Goal: Information Seeking & Learning: Learn about a topic

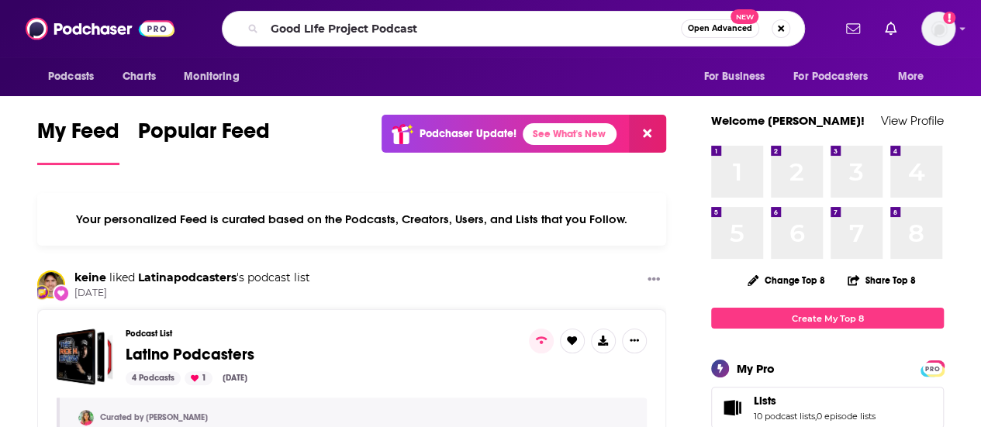
type input "Good LIfe Project Podcast"
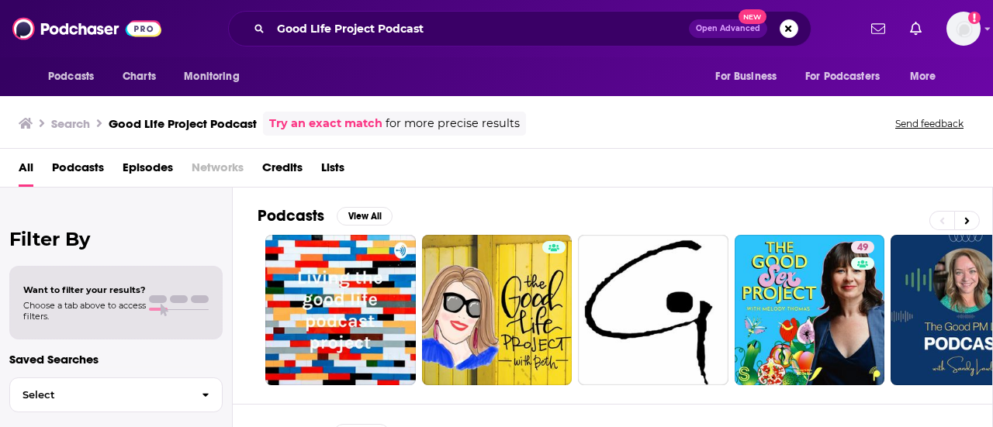
click at [489, 182] on div "All Podcasts Episodes Networks Credits Lists" at bounding box center [500, 171] width 962 height 32
click at [807, 185] on div "All Podcasts Episodes Networks Credits Lists" at bounding box center [500, 171] width 962 height 32
click at [620, 179] on div "All Podcasts Episodes Networks Credits Lists" at bounding box center [500, 171] width 962 height 32
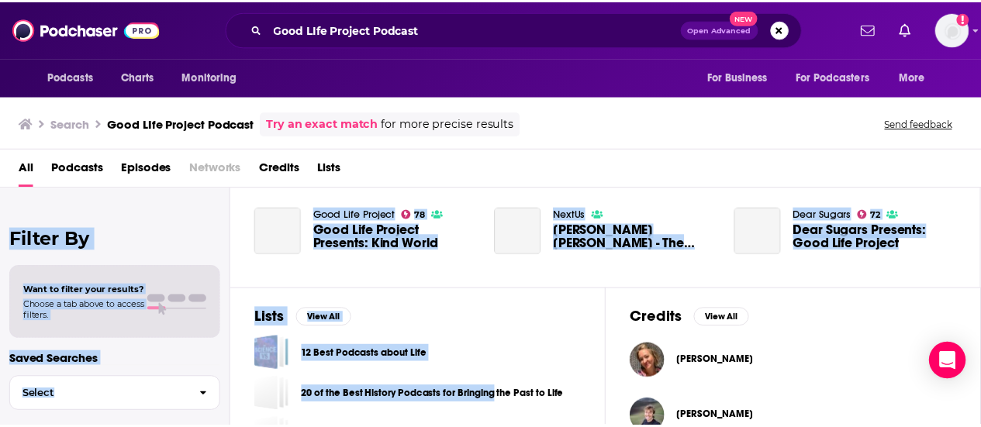
scroll to position [435, 0]
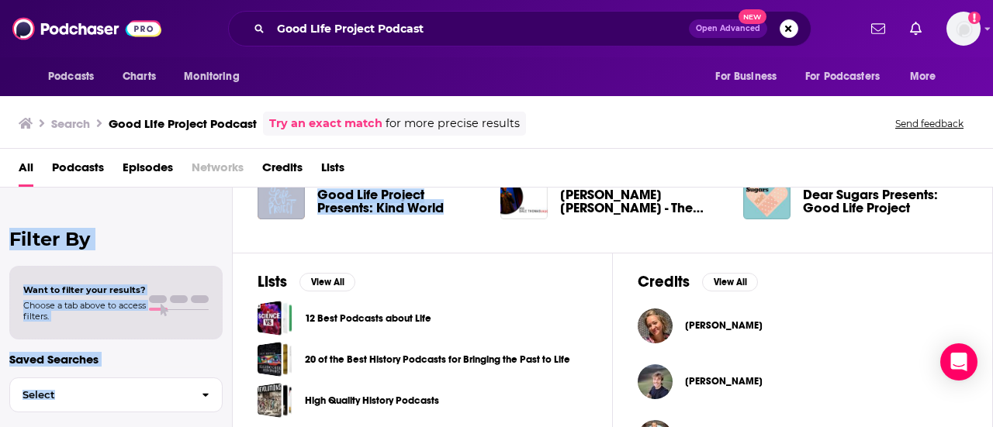
drag, startPoint x: 475, startPoint y: 182, endPoint x: 513, endPoint y: 223, distance: 56.0
click at [513, 223] on div "Search Good LIfe Project Podcast Try an exact match for more precise results Se…" at bounding box center [496, 260] width 993 height 334
click at [717, 320] on span "Lindsey Fox" at bounding box center [724, 326] width 78 height 12
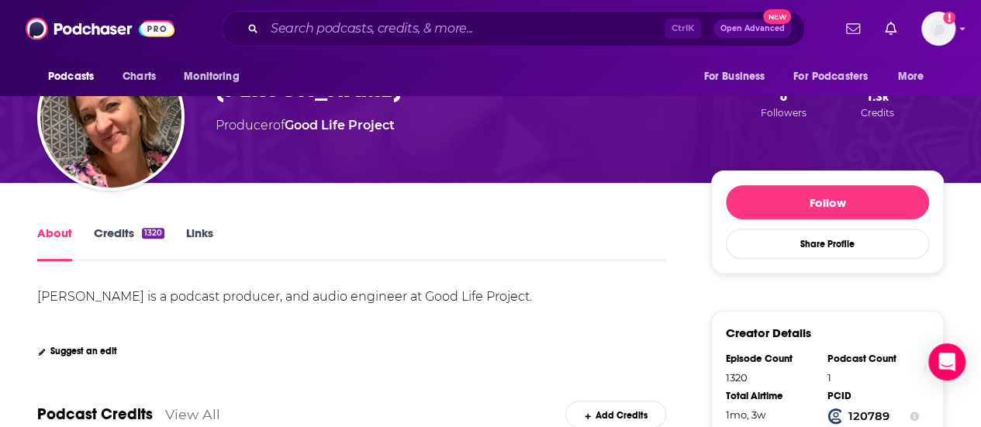
scroll to position [155, 0]
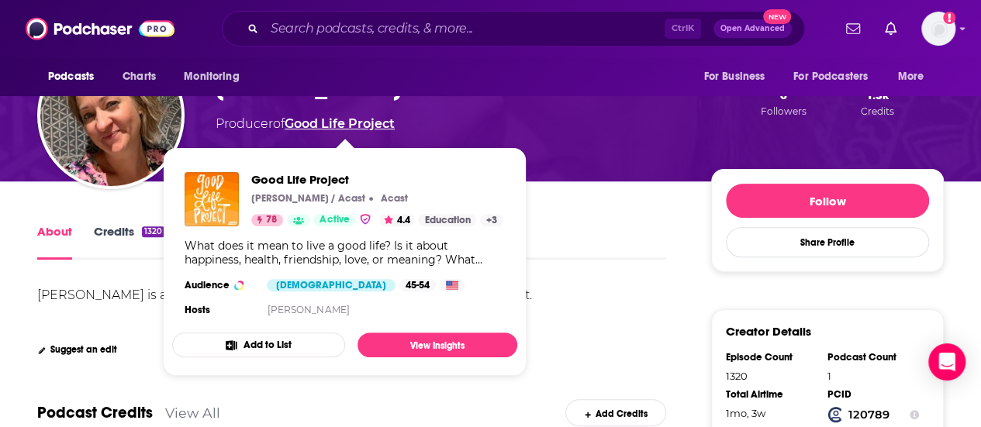
click at [361, 126] on link "Good Life Project" at bounding box center [340, 123] width 110 height 15
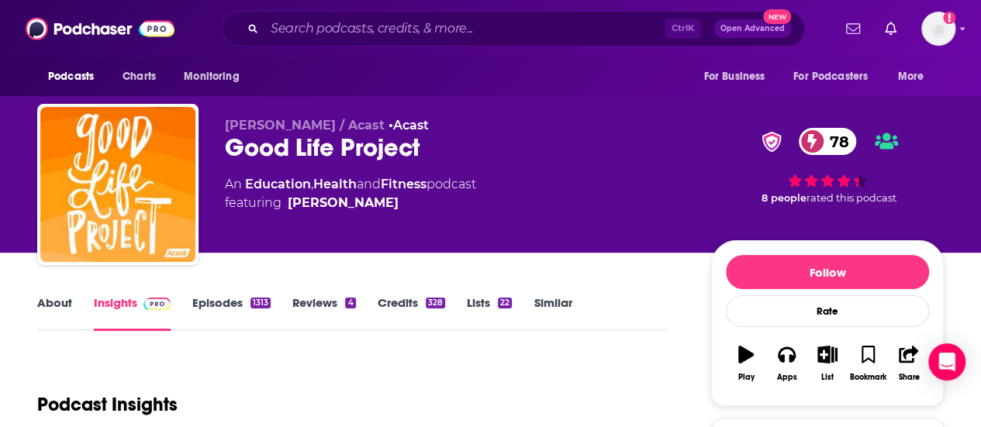
click at [57, 315] on link "About" at bounding box center [54, 314] width 35 height 36
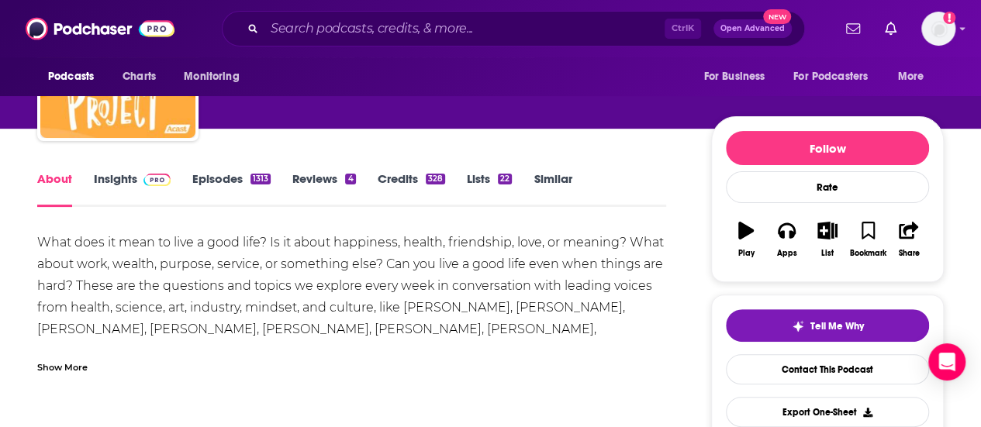
scroll to position [155, 0]
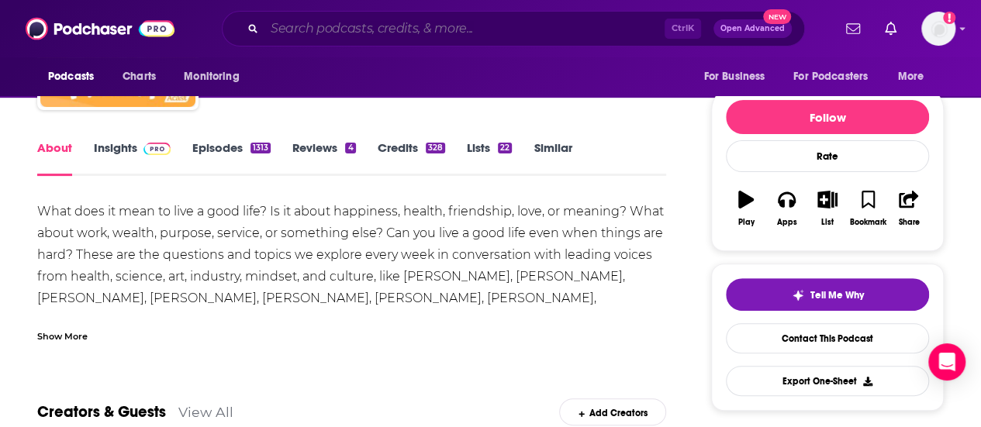
click at [330, 32] on input "Search podcasts, credits, & more..." at bounding box center [464, 28] width 400 height 25
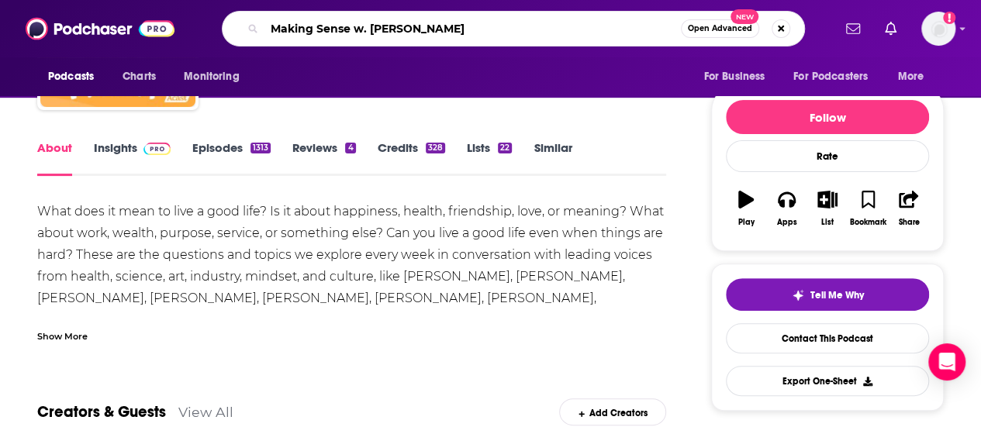
type input "Making Sense w. Sam Harris"
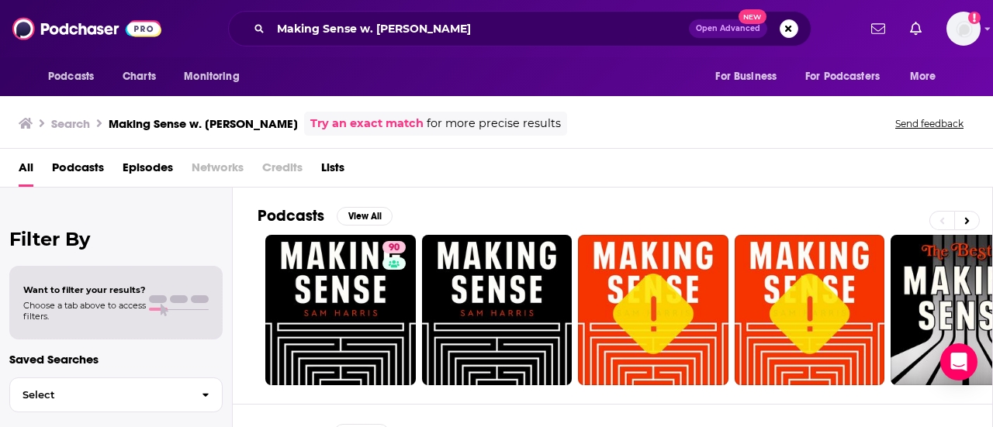
click at [569, 196] on div "Podcasts View All 90 + 8" at bounding box center [625, 296] width 735 height 216
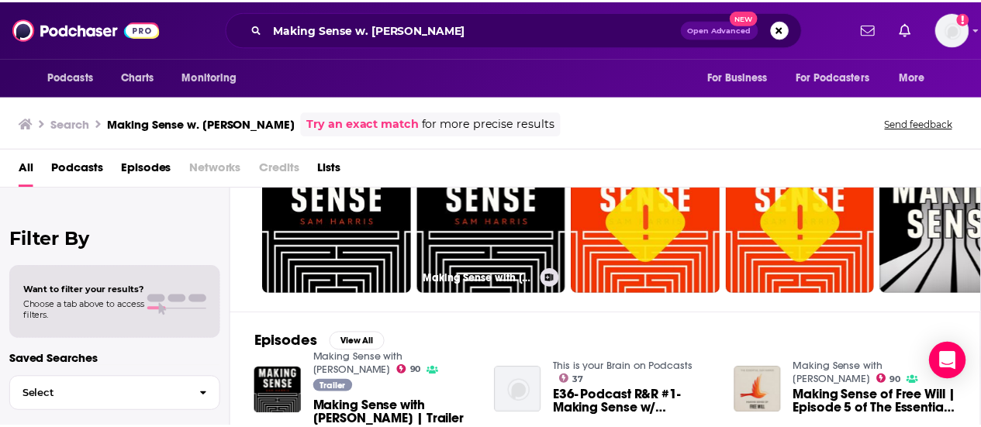
scroll to position [93, 0]
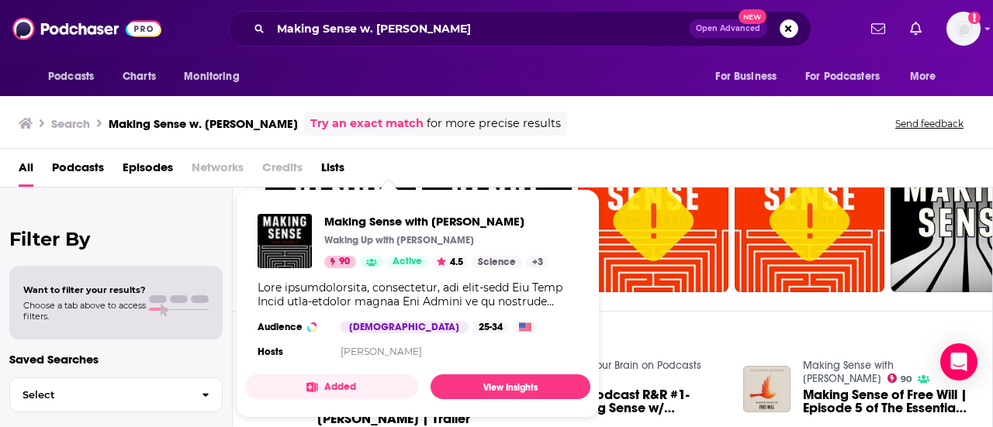
click at [430, 351] on section "Hosts Sam Harris" at bounding box center [418, 352] width 320 height 12
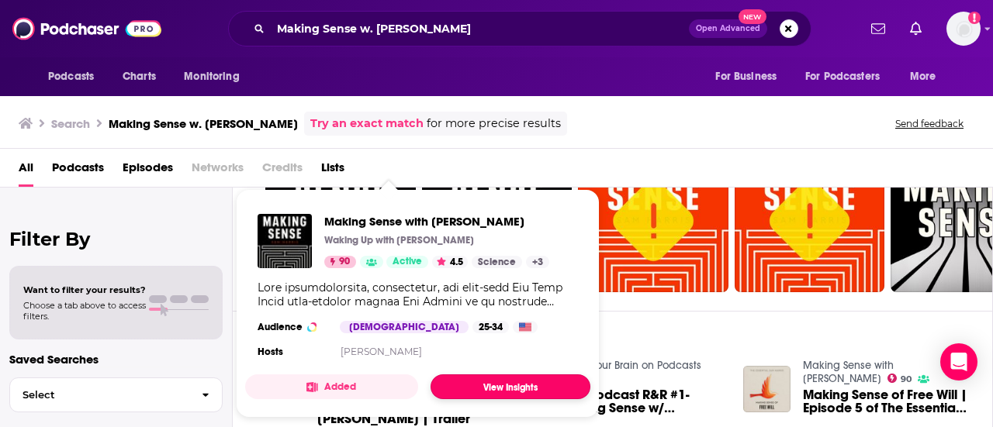
click at [476, 385] on link "View Insights" at bounding box center [510, 387] width 160 height 25
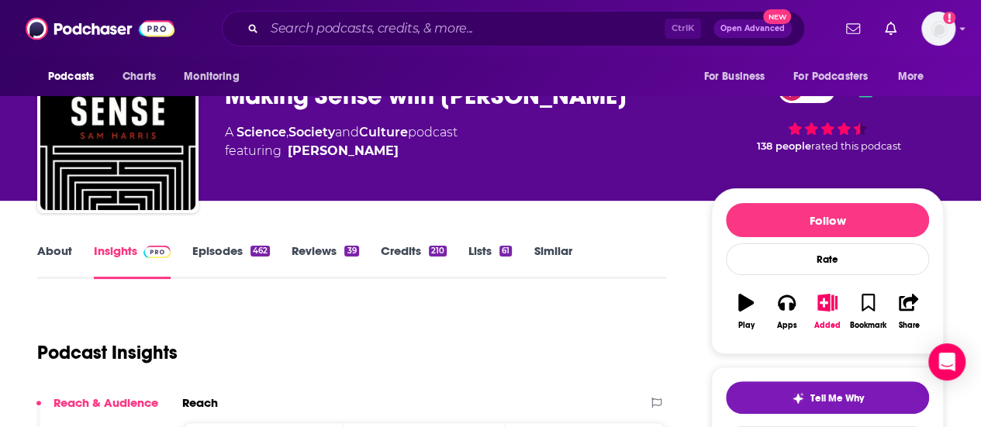
scroll to position [150, 0]
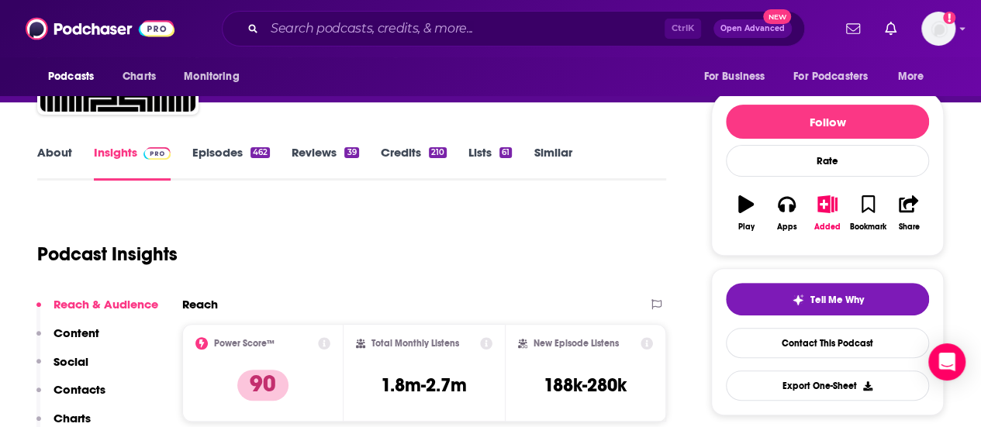
click at [58, 154] on link "About" at bounding box center [54, 163] width 35 height 36
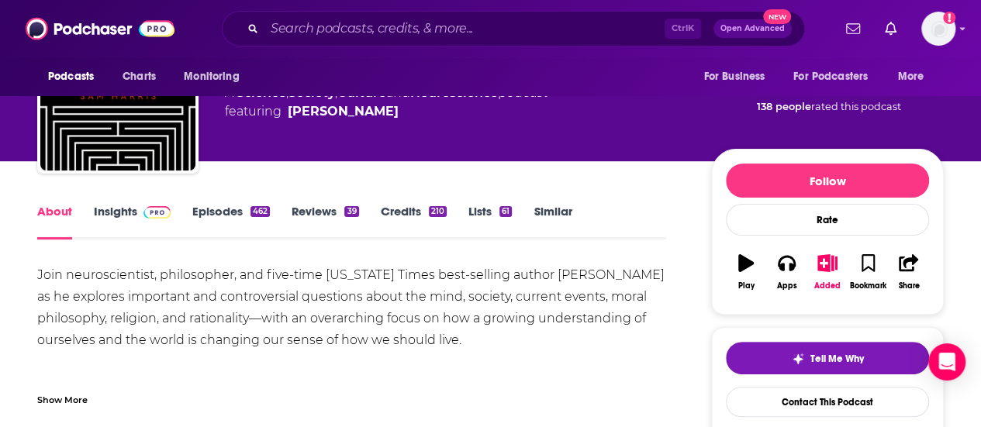
scroll to position [93, 0]
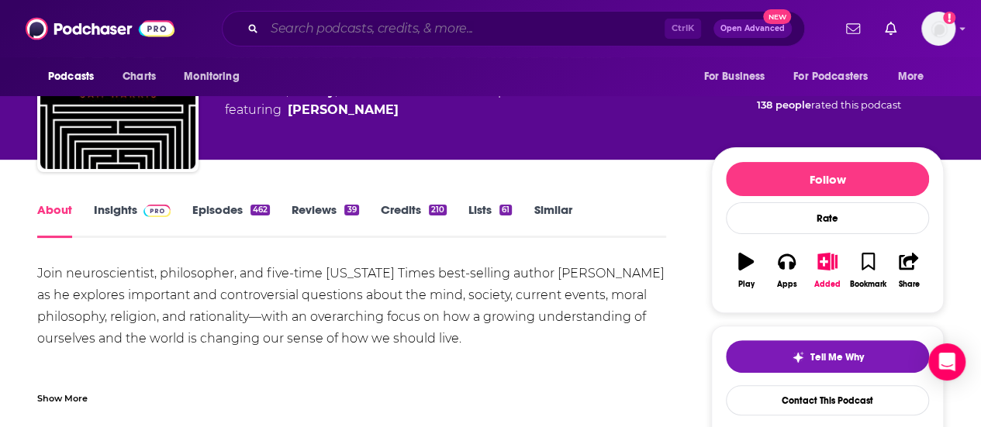
click at [423, 30] on input "Search podcasts, credits, & more..." at bounding box center [464, 28] width 400 height 25
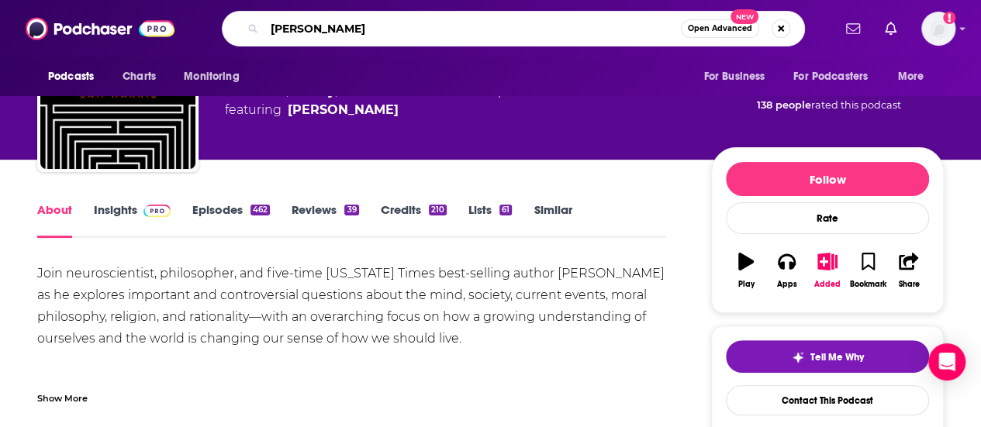
type input "Ed Mylett"
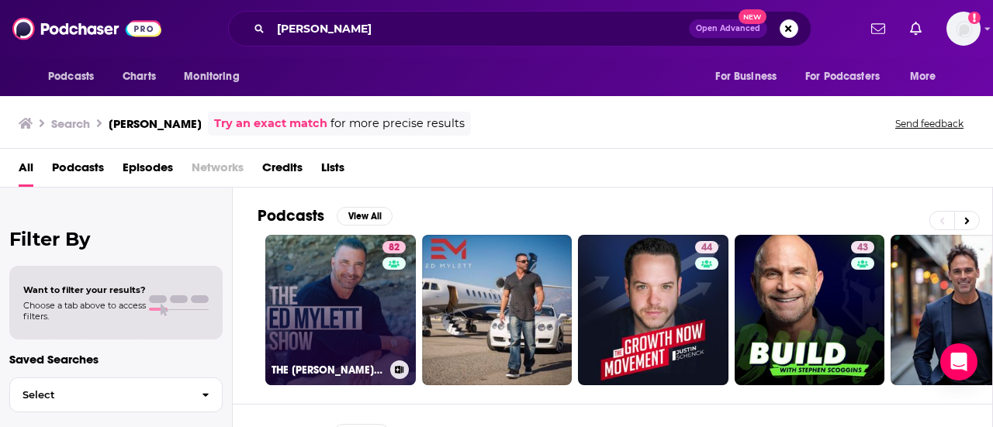
click at [361, 305] on link "82 THE ED MYLETT SHOW" at bounding box center [340, 310] width 150 height 150
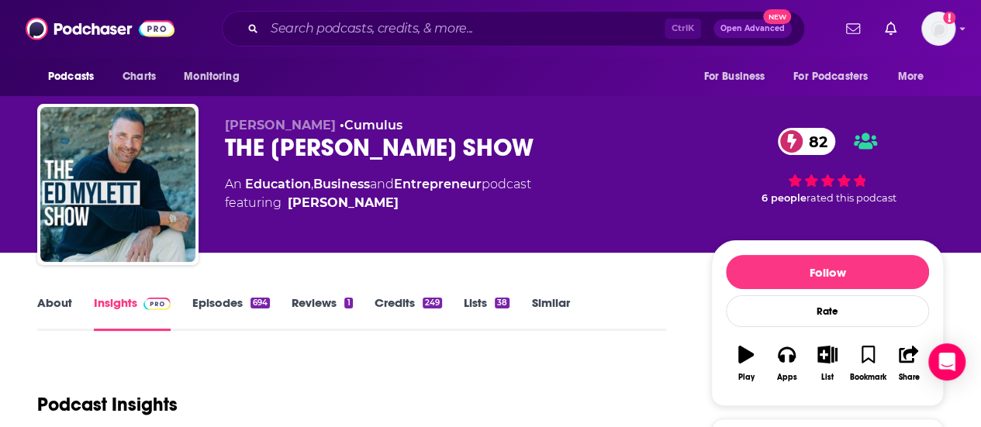
click at [70, 296] on link "About" at bounding box center [54, 314] width 35 height 36
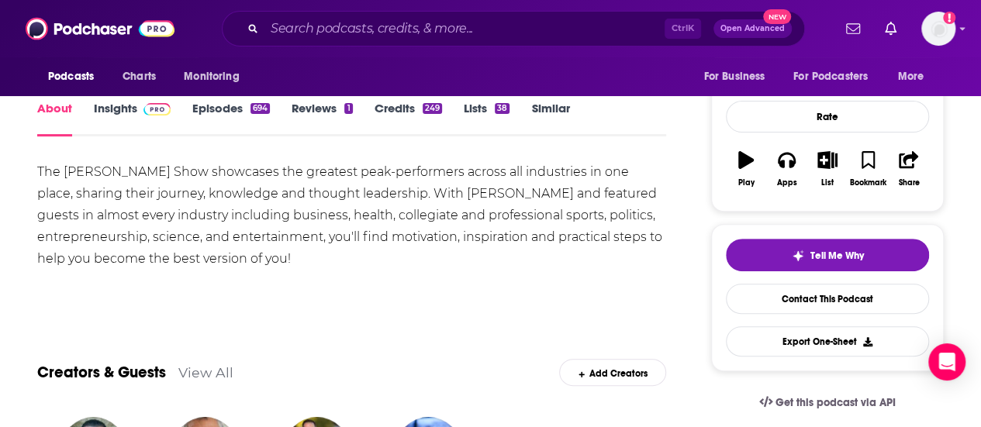
scroll to position [224, 0]
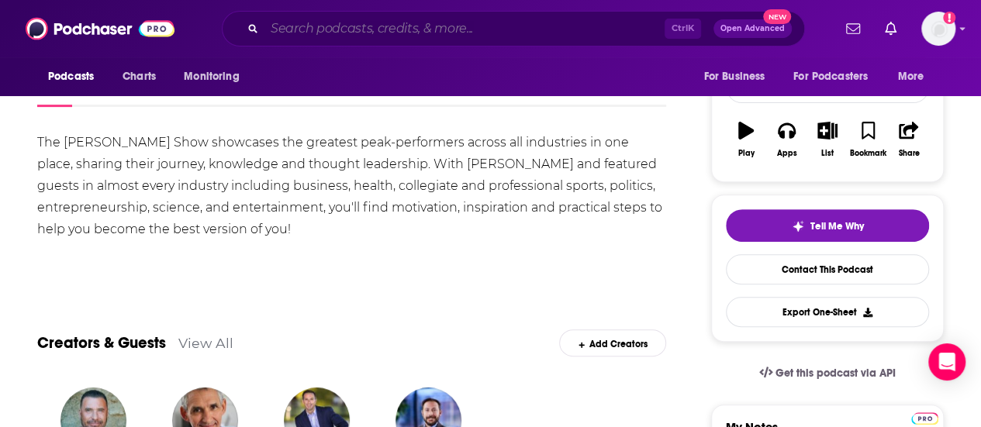
click at [498, 30] on input "Search podcasts, credits, & more..." at bounding box center [464, 28] width 400 height 25
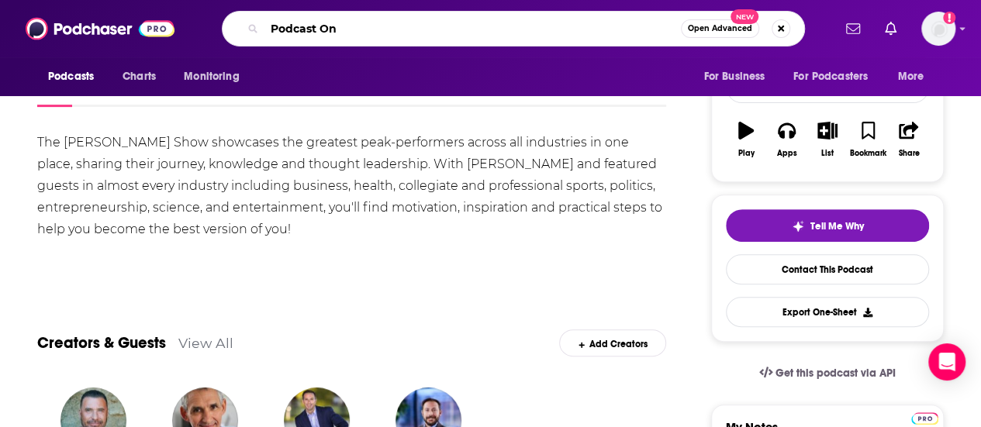
type input "Podcast One"
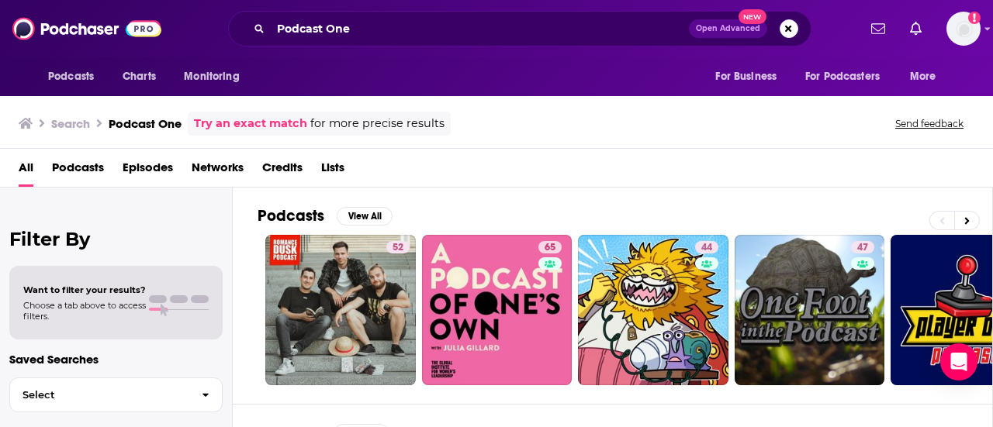
click at [453, 196] on div "Podcasts View All 52 65 44 47 67 71 67 60 + 90k" at bounding box center [625, 296] width 735 height 216
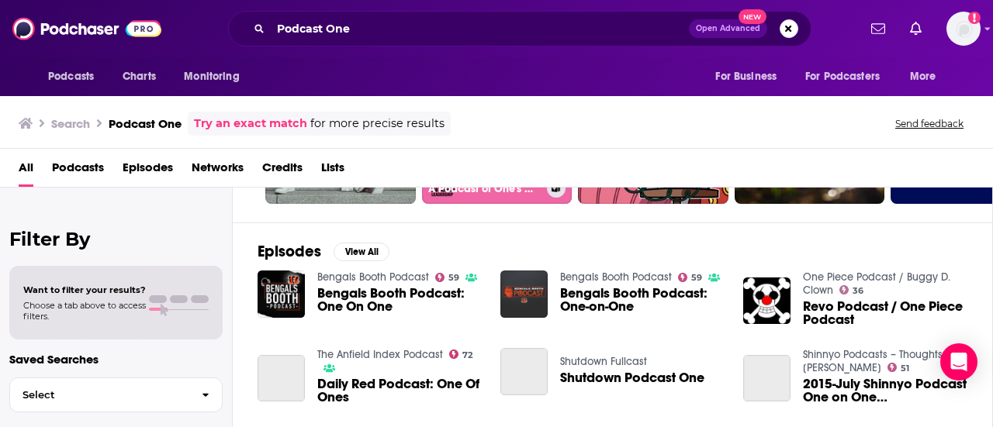
scroll to position [217, 0]
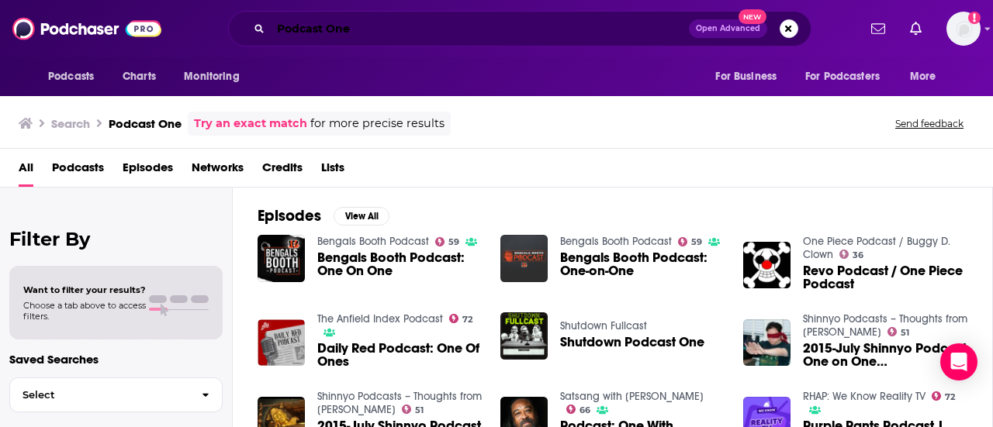
click at [326, 28] on input "Podcast One" at bounding box center [480, 28] width 418 height 25
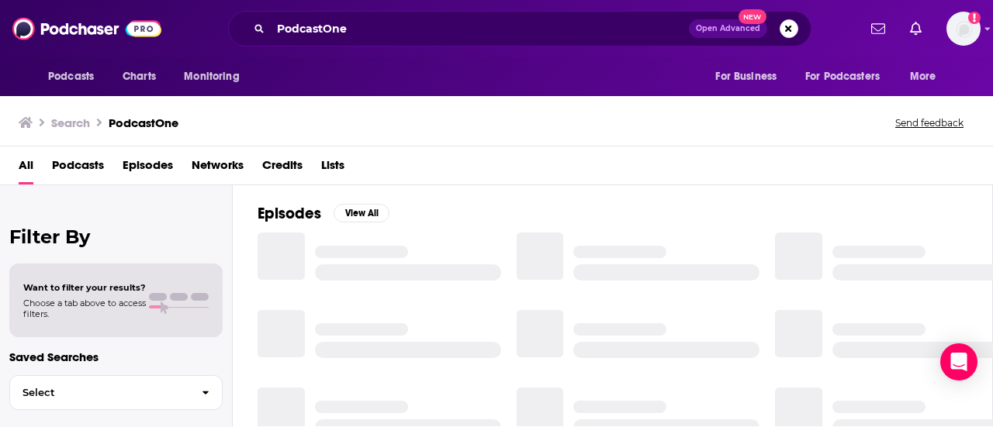
scroll to position [217, 0]
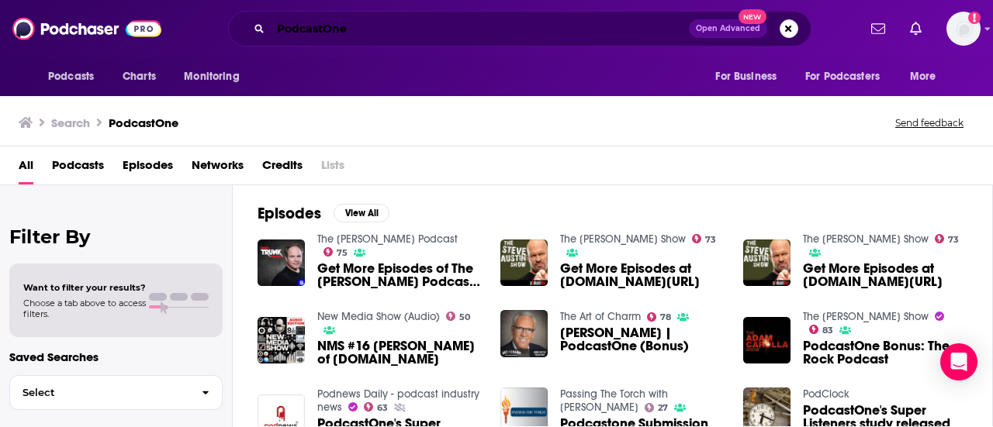
click at [409, 36] on input "PodcastOne" at bounding box center [480, 28] width 418 height 25
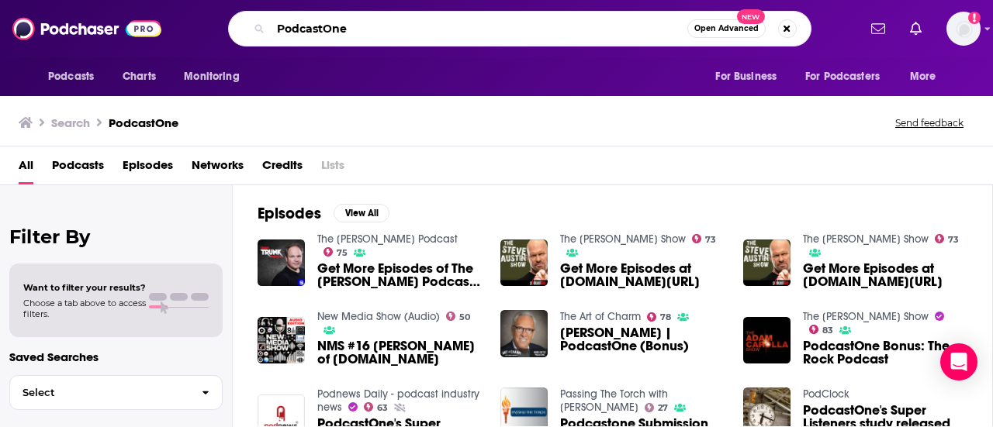
click at [409, 36] on input "PodcastOne" at bounding box center [479, 28] width 417 height 25
type input "You're Wrong About"
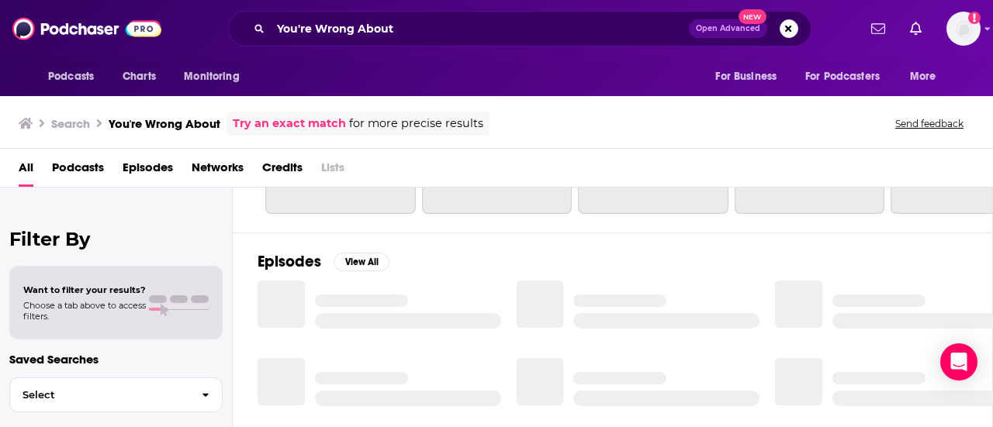
scroll to position [217, 0]
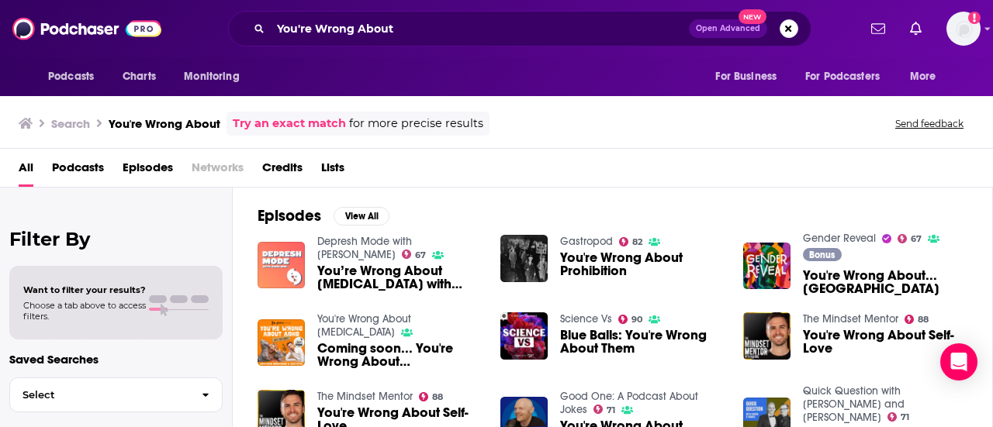
click at [740, 213] on div "Episodes View All Depresh Mode with John Moe 67 You’re Wrong About ADHD with Sa…" at bounding box center [613, 329] width 760 height 284
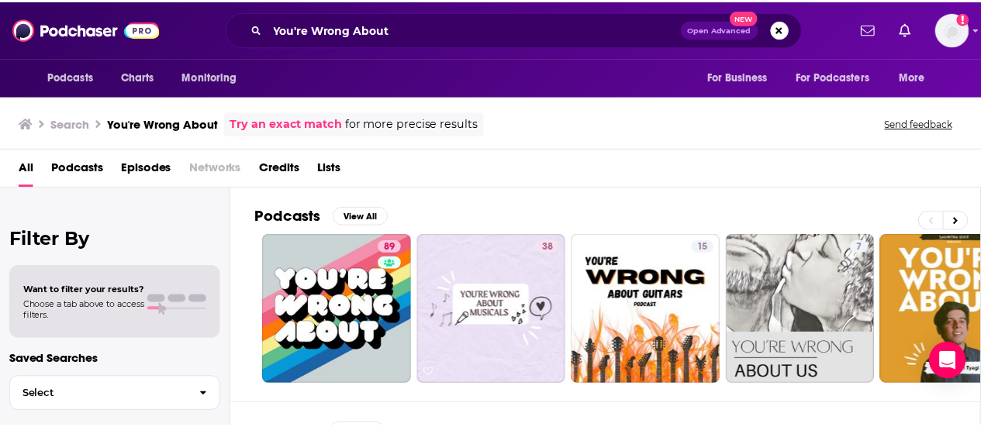
scroll to position [31, 0]
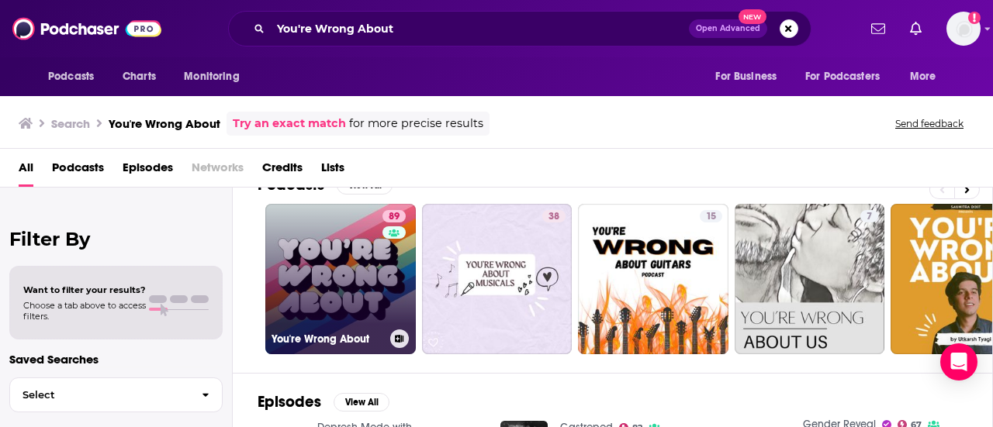
click at [327, 268] on link "89 You're Wrong About" at bounding box center [340, 279] width 150 height 150
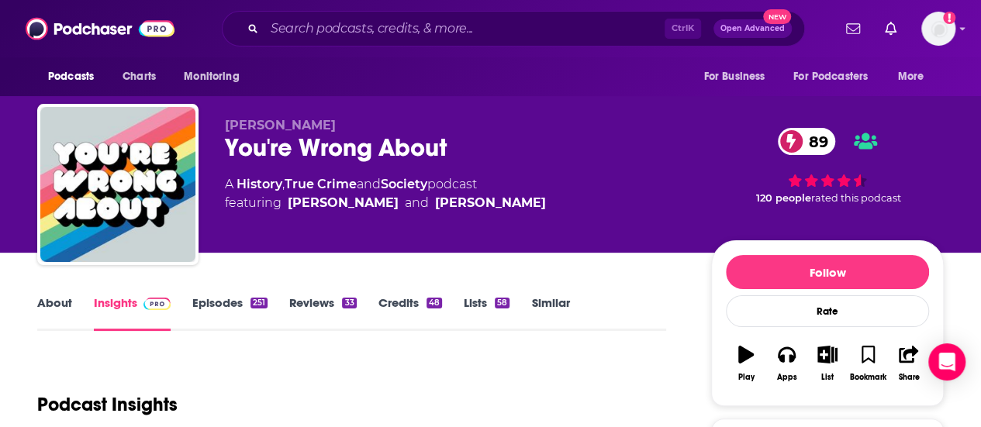
scroll to position [31, 0]
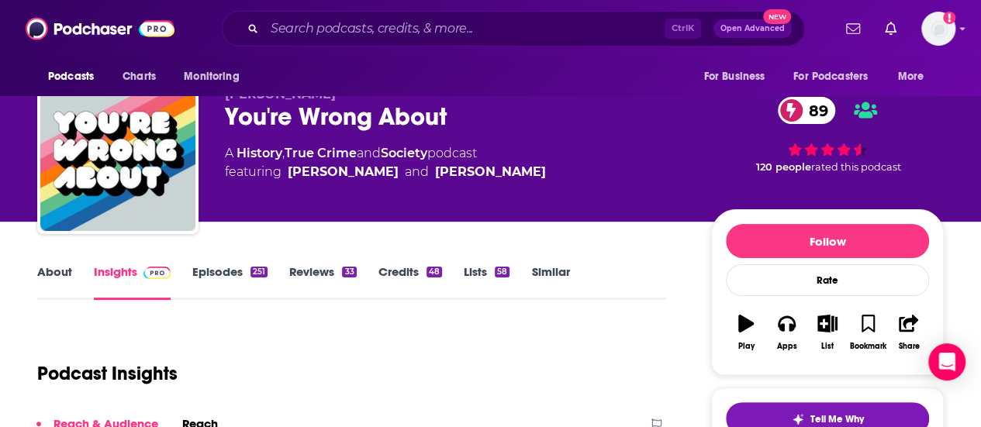
click at [45, 277] on link "About" at bounding box center [54, 282] width 35 height 36
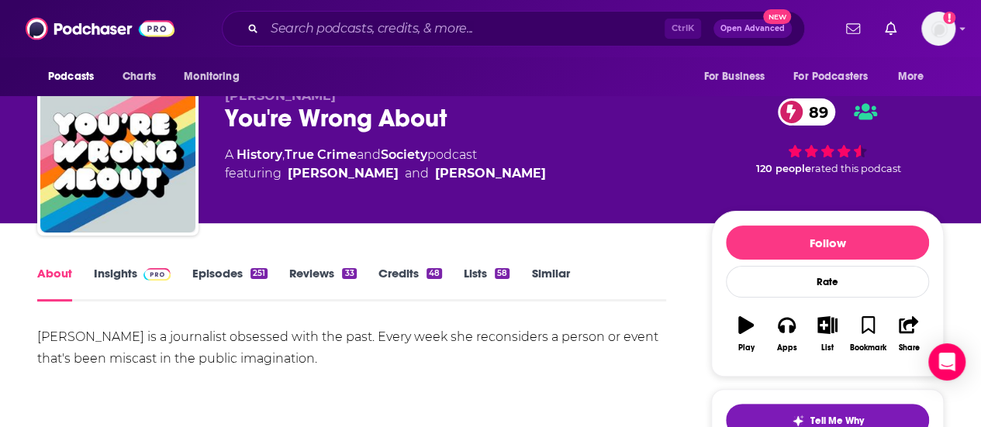
scroll to position [31, 0]
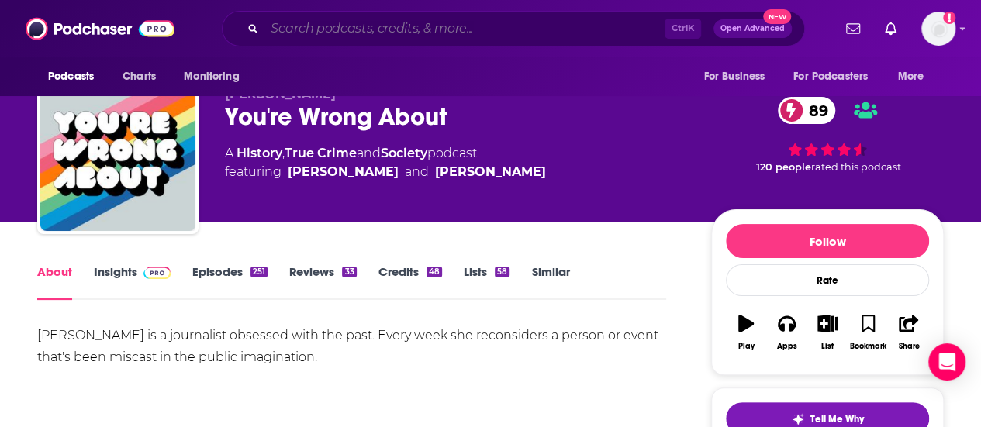
click at [516, 24] on input "Search podcasts, credits, & more..." at bounding box center [464, 28] width 400 height 25
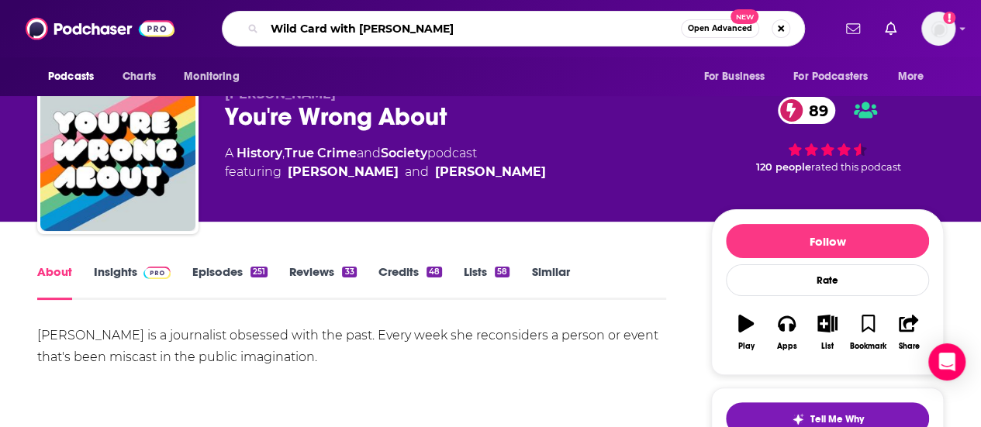
type input "Wild Card with Rachel Martin"
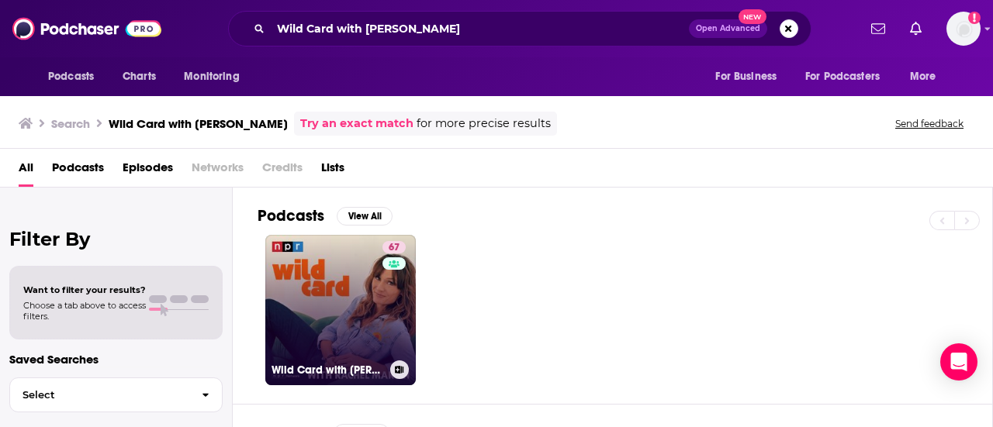
click at [350, 314] on link "67 Wild Card with Rachel Martin" at bounding box center [340, 310] width 150 height 150
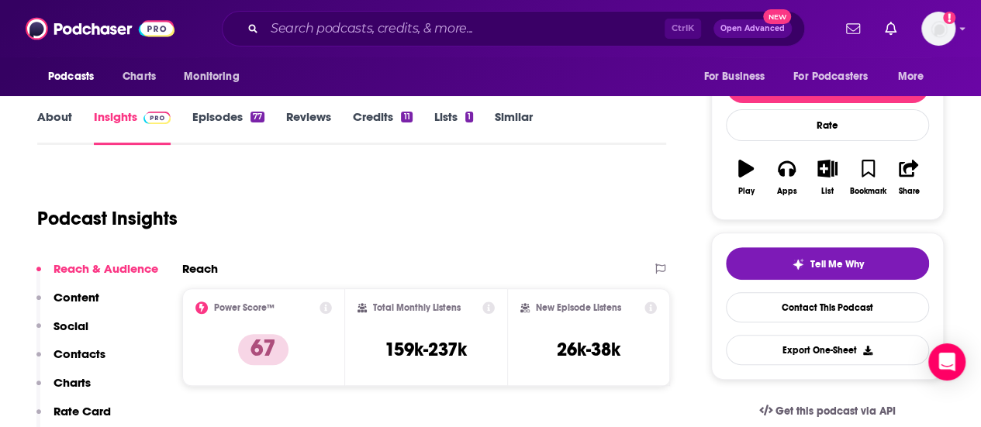
scroll to position [155, 0]
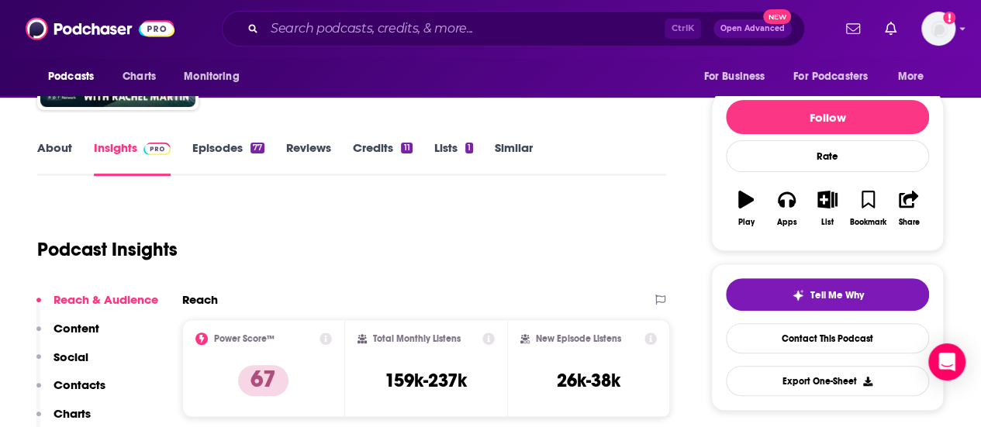
click at [60, 154] on link "About" at bounding box center [54, 158] width 35 height 36
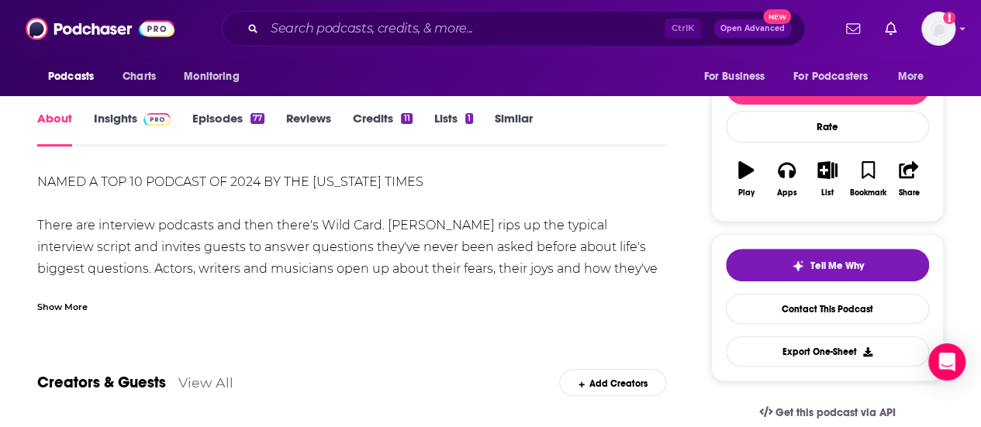
scroll to position [186, 0]
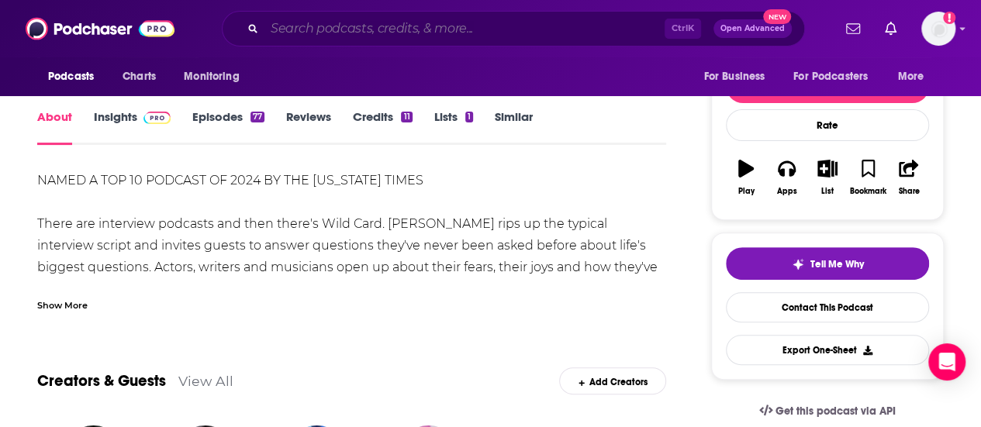
click at [596, 28] on input "Search podcasts, credits, & more..." at bounding box center [464, 28] width 400 height 25
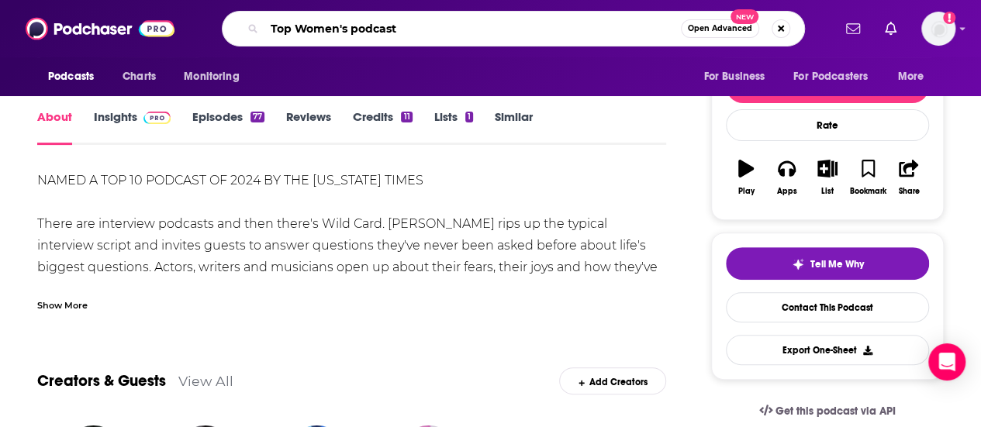
type input "Top Women's podcasts"
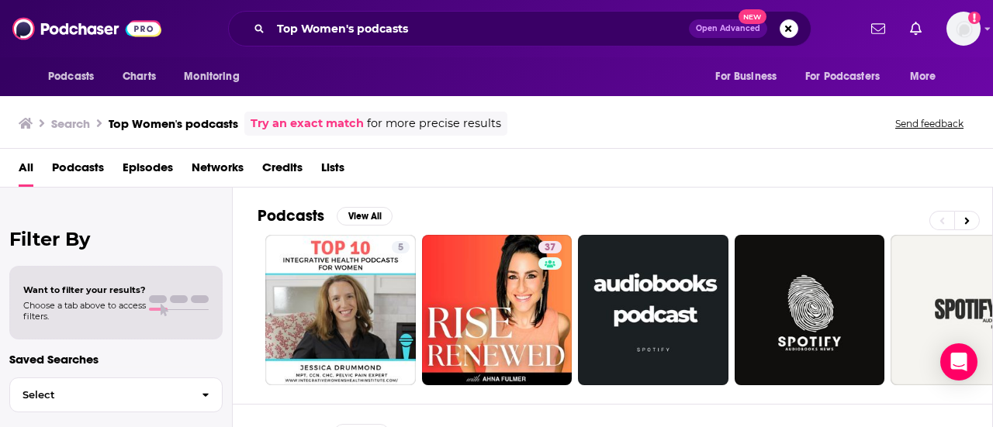
click at [821, 213] on div "Podcasts View All" at bounding box center [625, 220] width 735 height 29
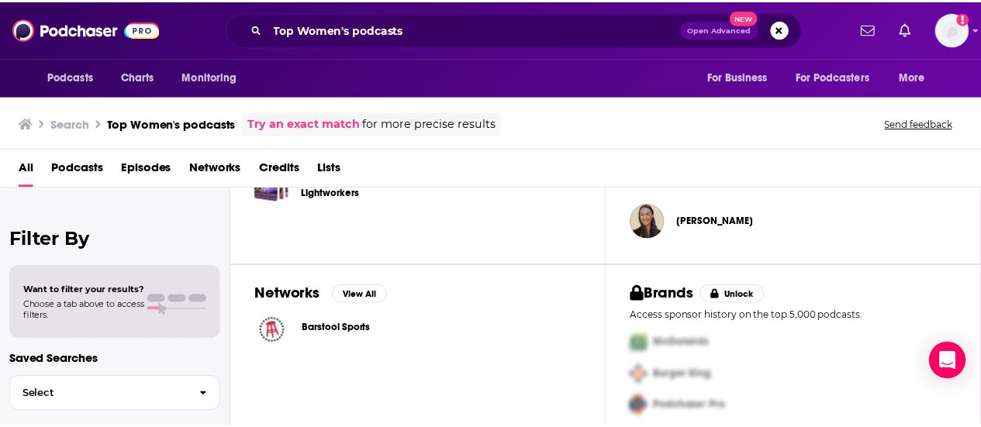
scroll to position [660, 0]
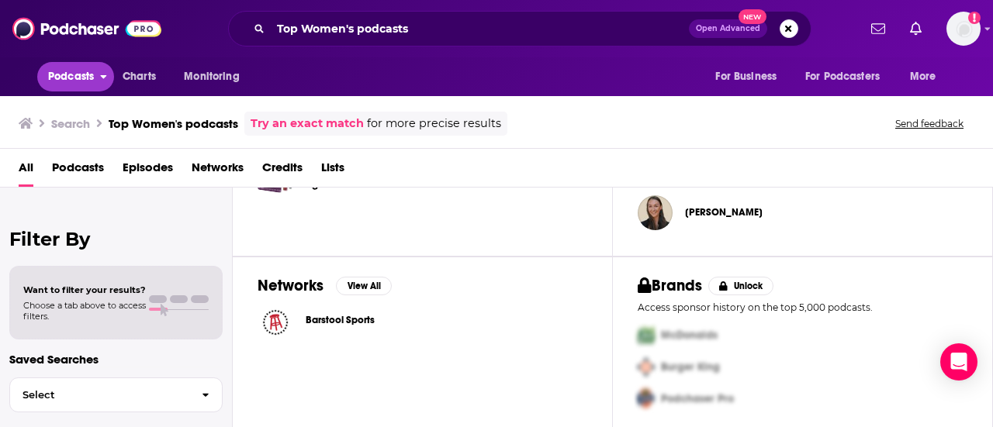
click at [77, 80] on span "Podcasts" at bounding box center [71, 77] width 46 height 22
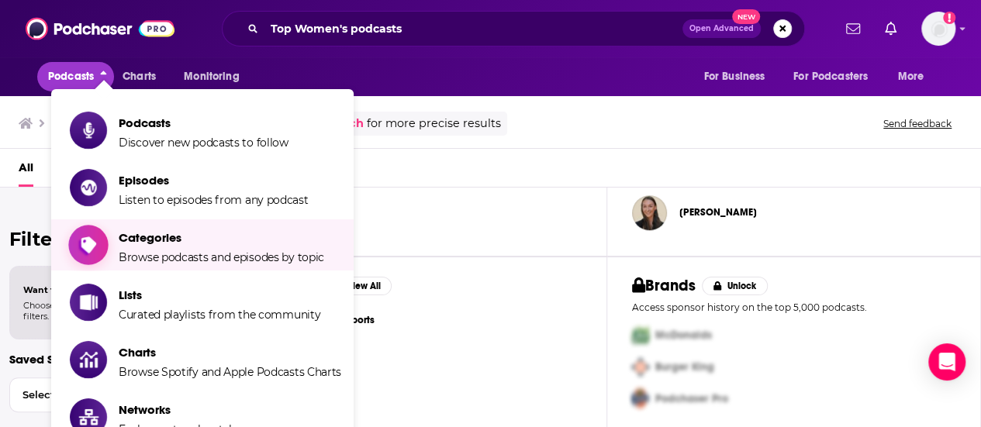
click at [187, 241] on span "Categories" at bounding box center [222, 237] width 206 height 15
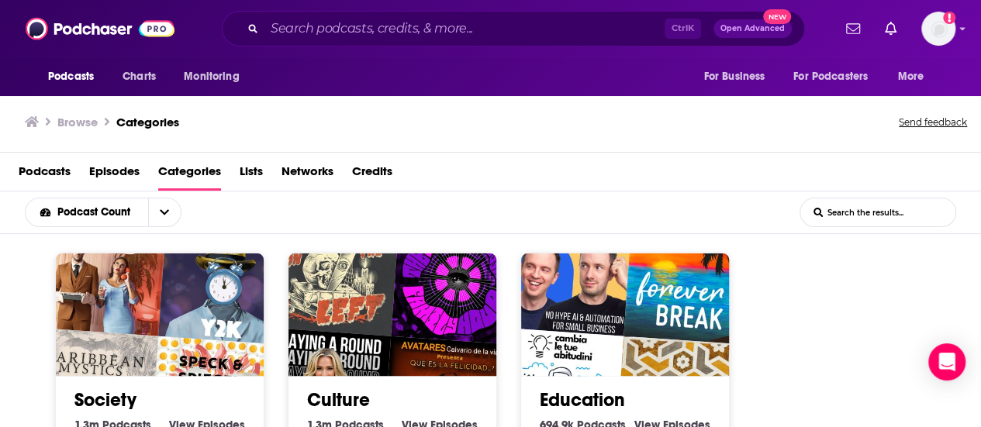
scroll to position [1, 0]
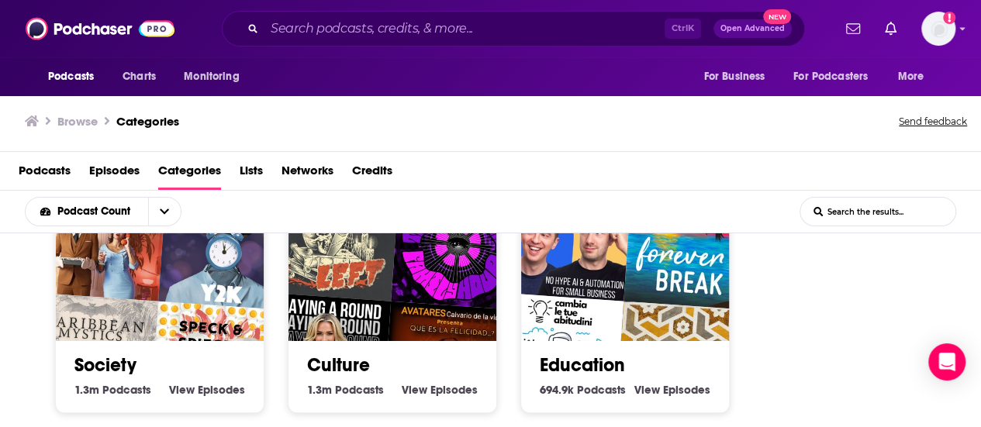
scroll to position [31, 0]
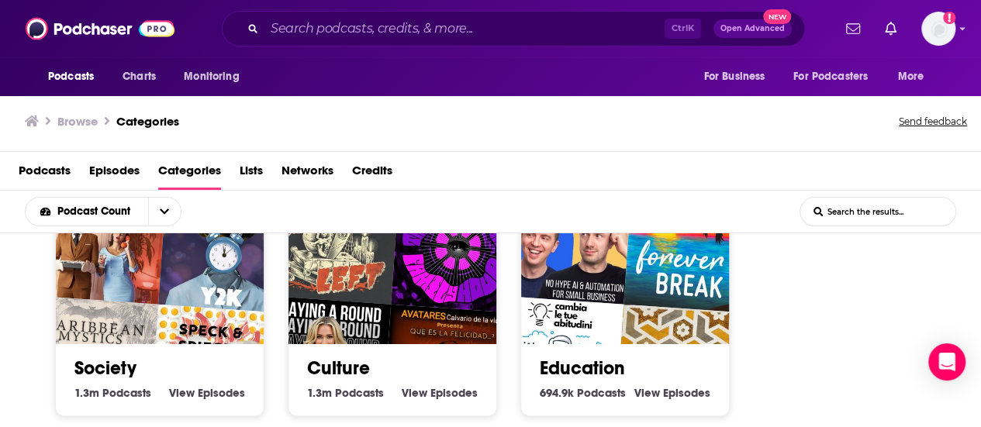
click at [123, 363] on link "Society" at bounding box center [105, 368] width 62 height 23
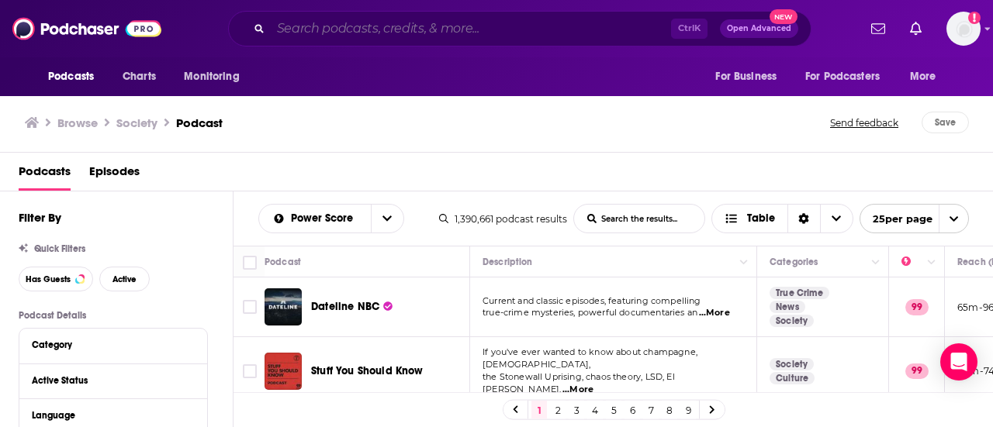
click at [522, 32] on input "Search podcasts, credits, & more..." at bounding box center [471, 28] width 400 height 25
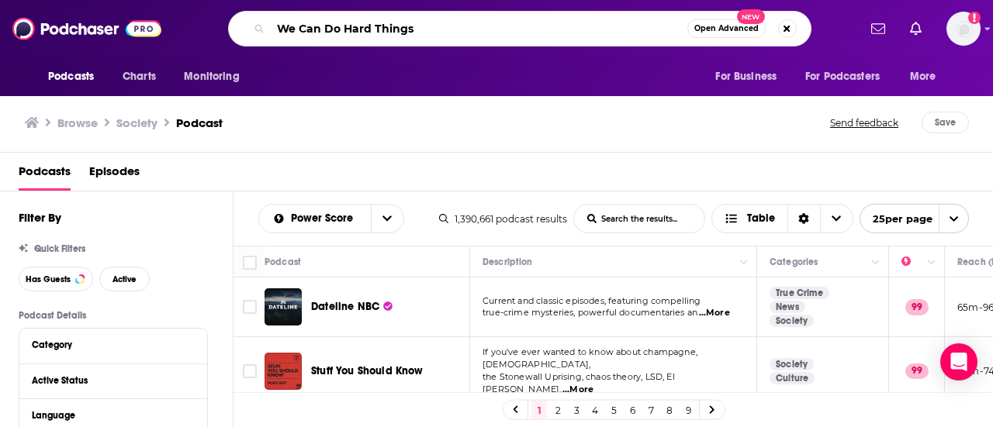
type input "We Can Do Hard Things"
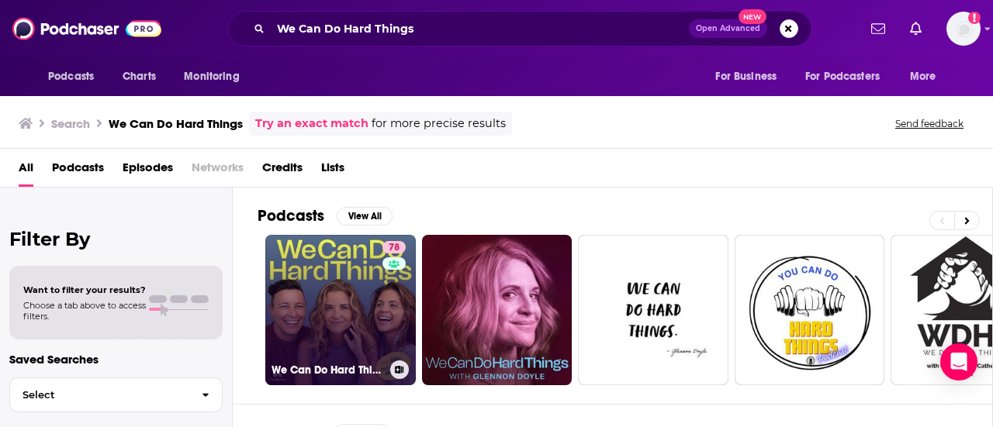
click at [321, 292] on link "78 We Can Do Hard Things" at bounding box center [340, 310] width 150 height 150
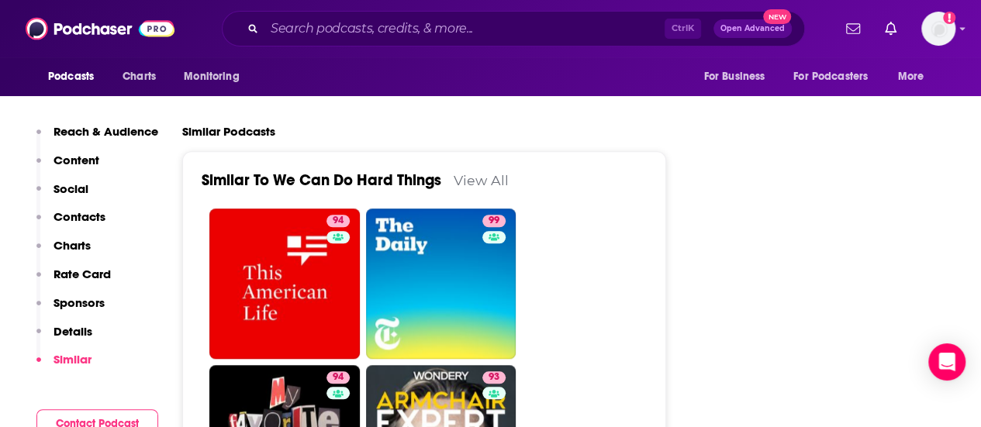
scroll to position [3513, 0]
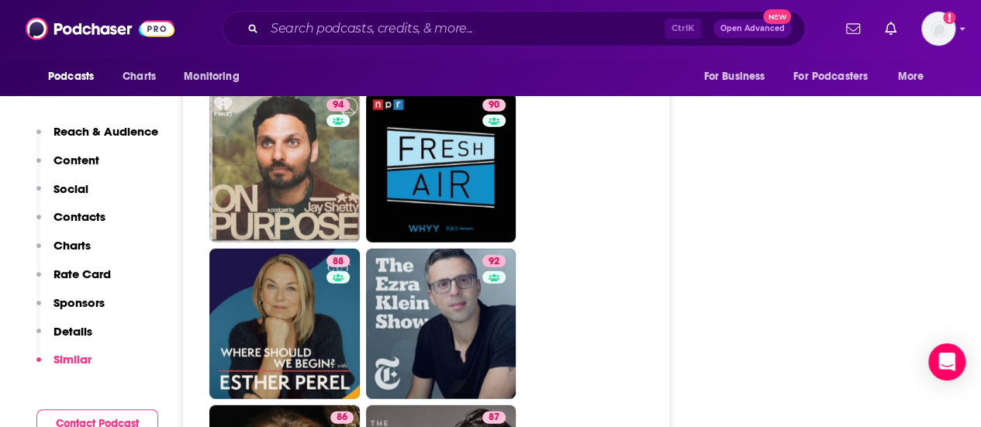
scroll to position [4893, 0]
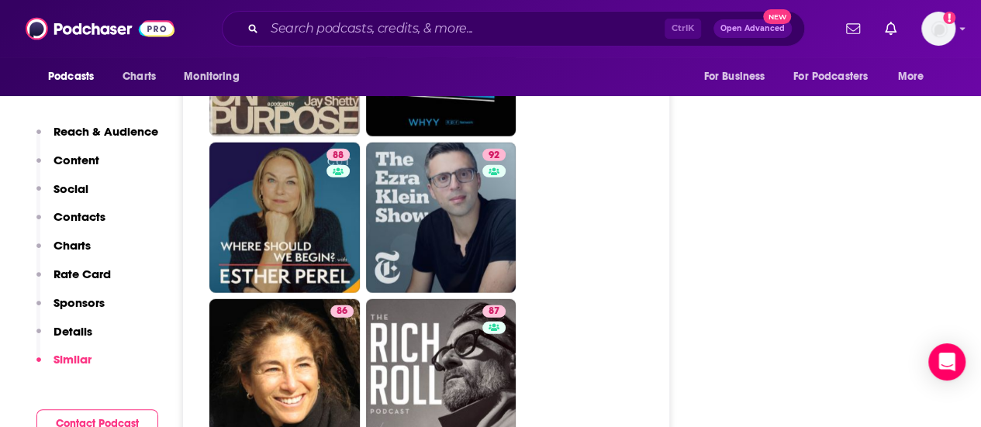
scroll to position [5017, 0]
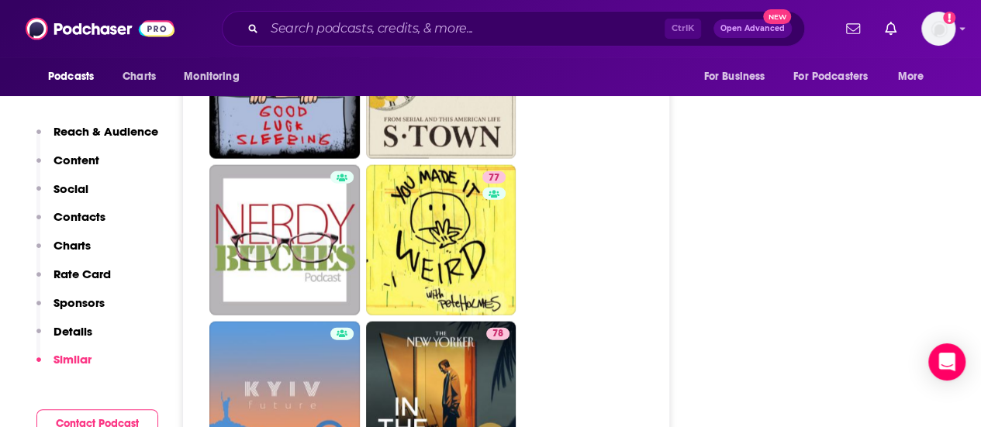
scroll to position [7651, 0]
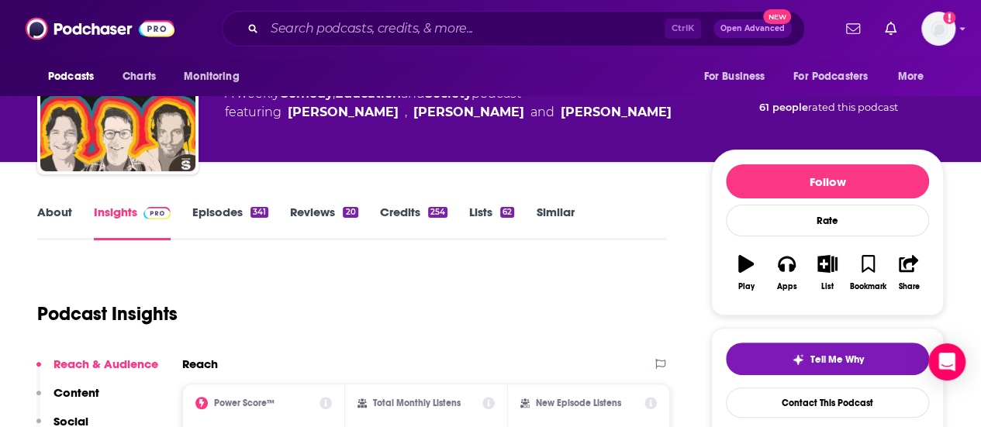
scroll to position [93, 0]
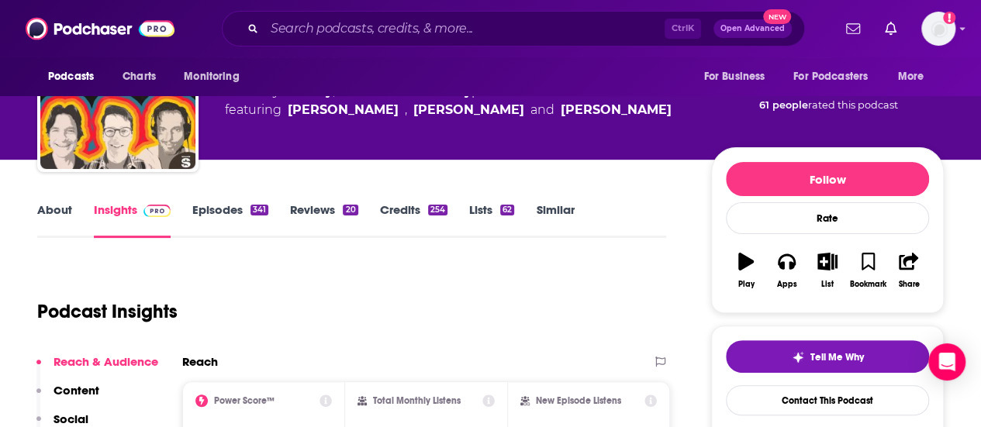
click at [54, 209] on link "About" at bounding box center [54, 220] width 35 height 36
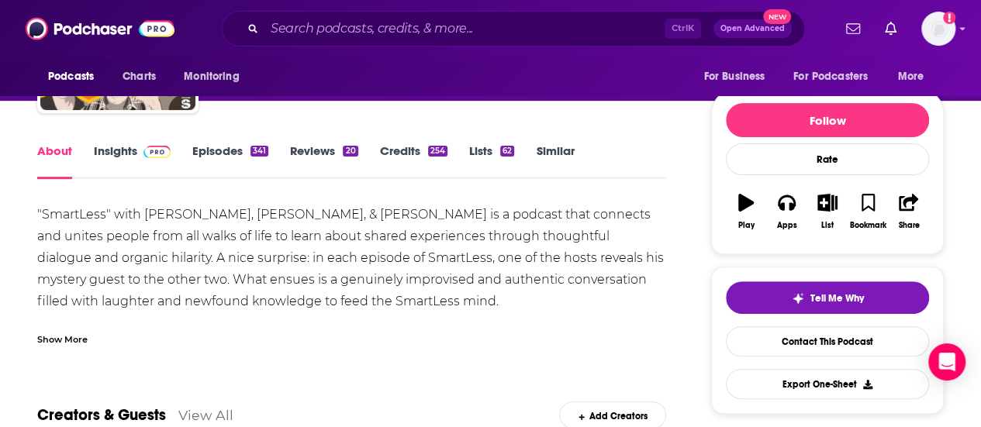
scroll to position [155, 0]
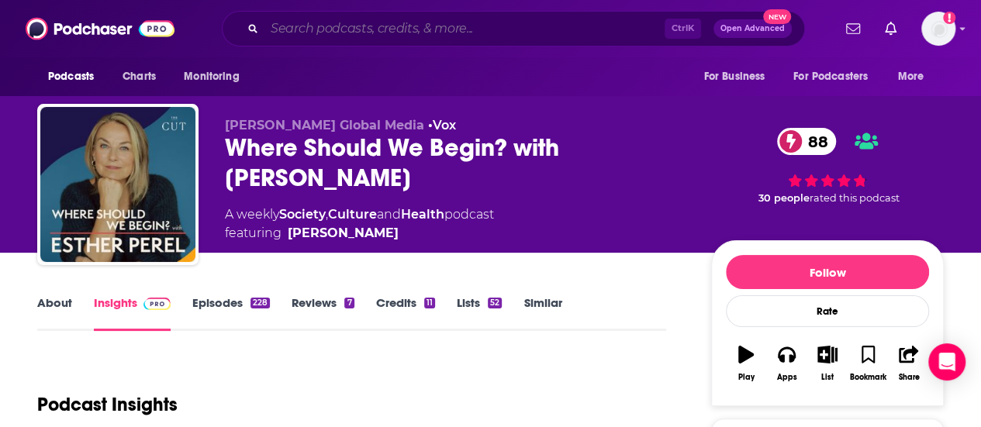
click at [499, 19] on input "Search podcasts, credits, & more..." at bounding box center [464, 28] width 400 height 25
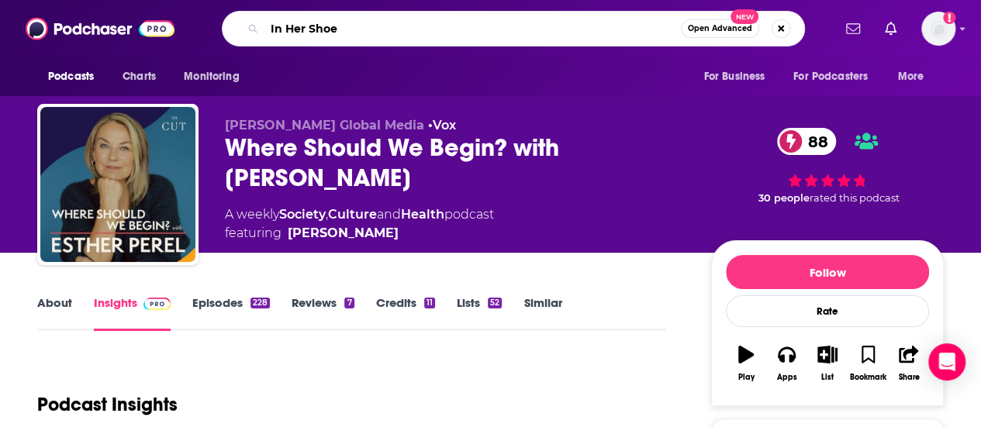
type input "In Her Shoes"
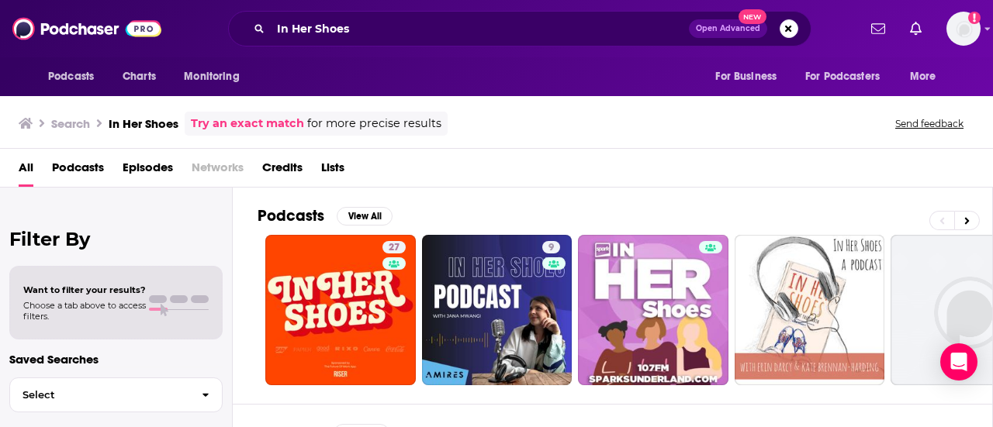
click at [732, 31] on span "Open Advanced" at bounding box center [728, 29] width 64 height 8
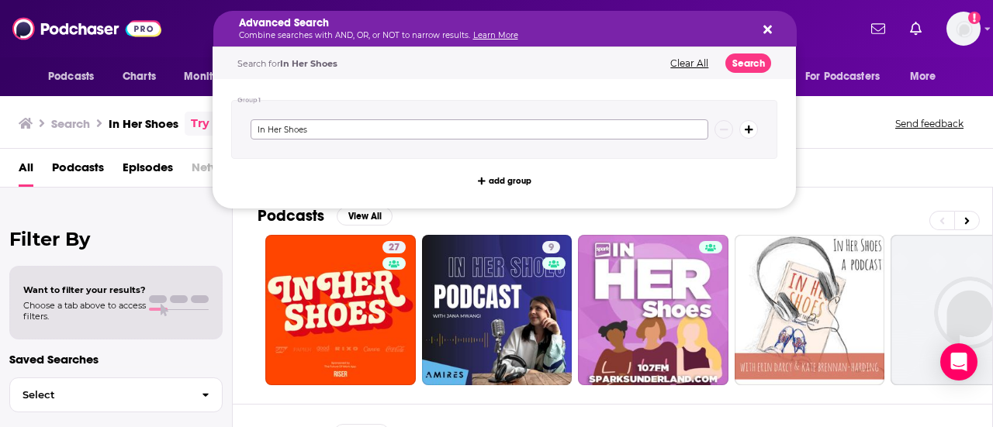
click at [468, 119] on input "In Her Shoes" at bounding box center [480, 129] width 458 height 20
type input "I"
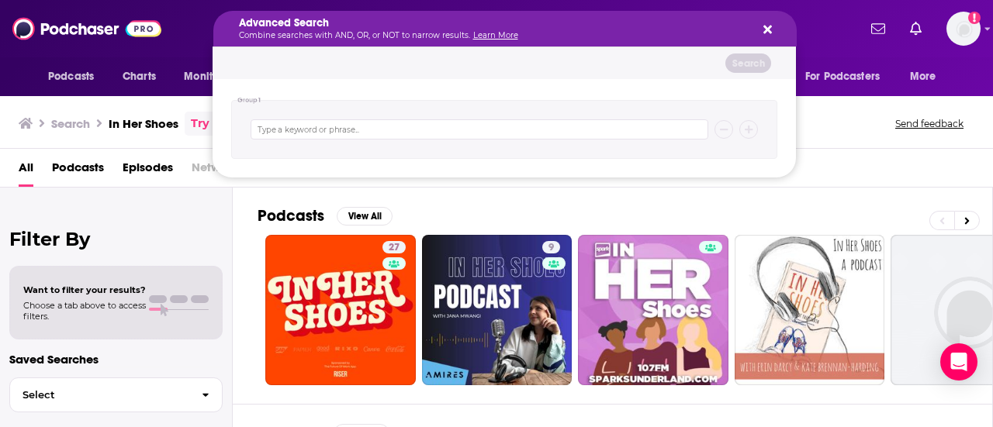
click at [864, 153] on div "All Podcasts Episodes Networks Credits Lists" at bounding box center [496, 168] width 993 height 39
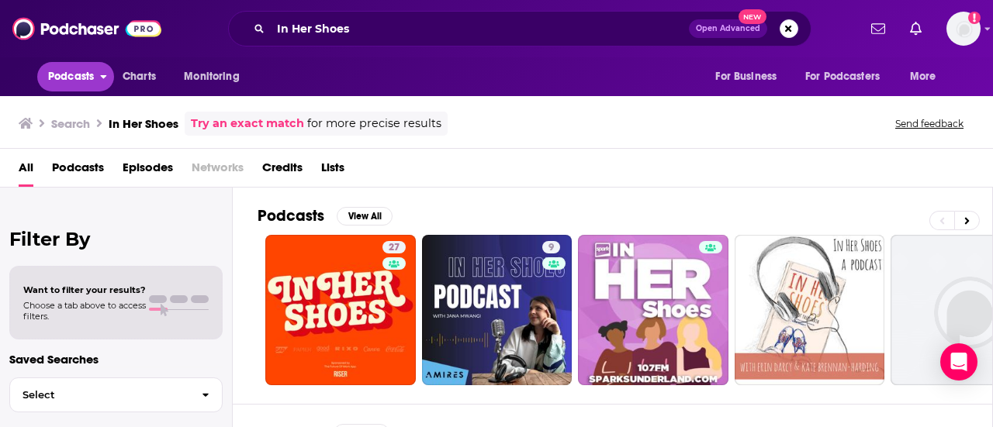
click at [96, 75] on button "Podcasts" at bounding box center [75, 76] width 77 height 29
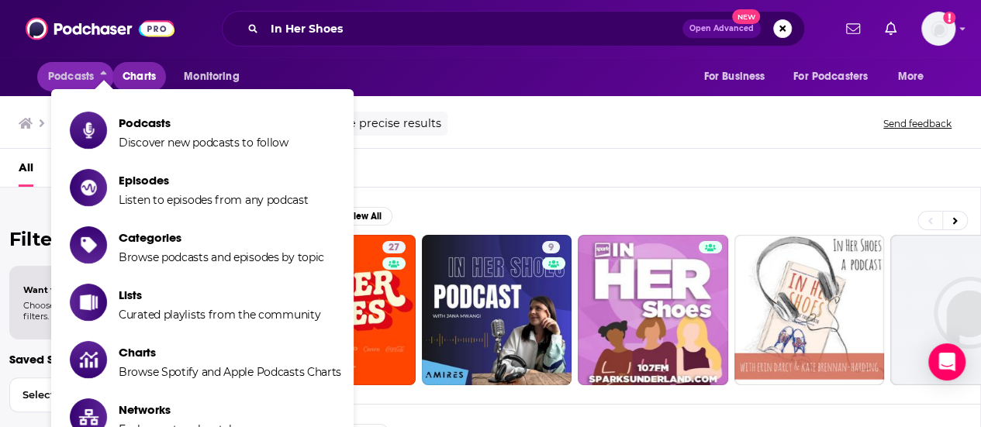
click at [147, 72] on span "Charts" at bounding box center [139, 77] width 33 height 22
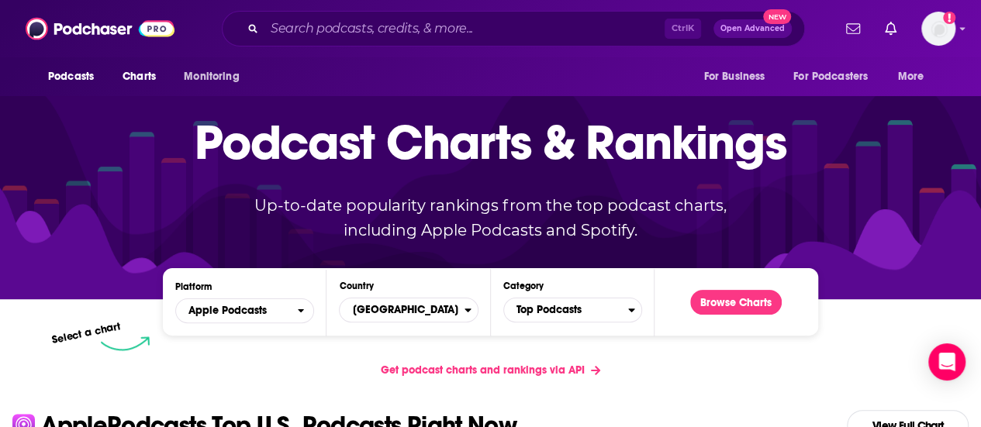
scroll to position [62, 0]
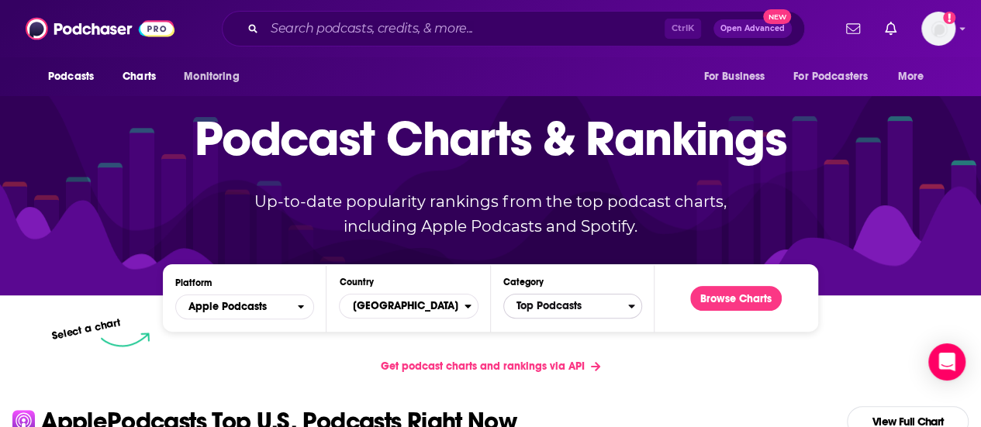
click at [593, 314] on span "Top Podcasts" at bounding box center [566, 306] width 124 height 26
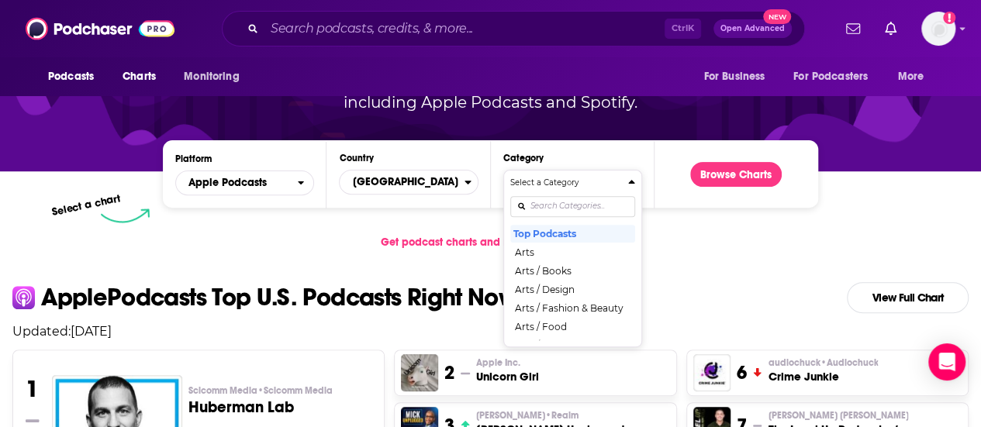
scroll to position [7, 0]
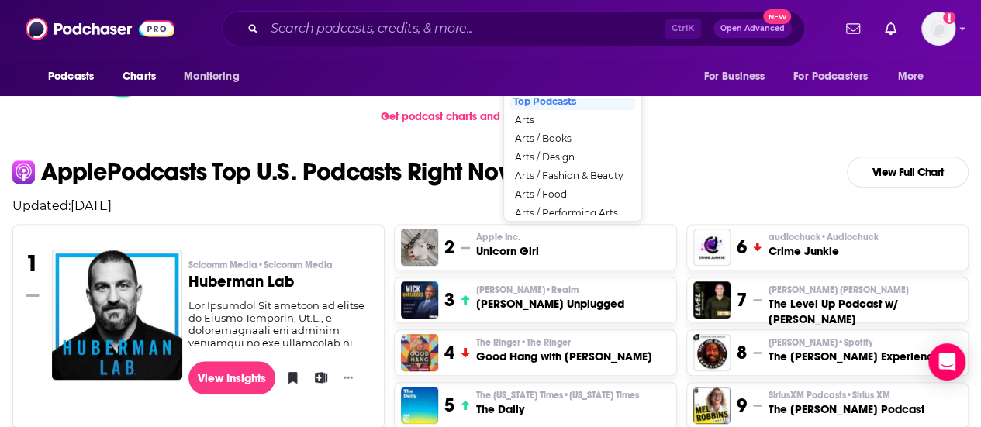
scroll to position [343, 0]
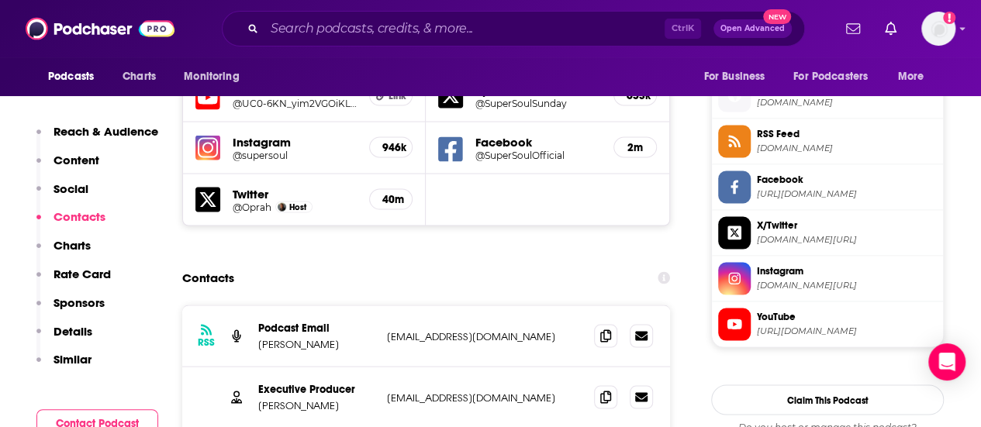
scroll to position [1456, 0]
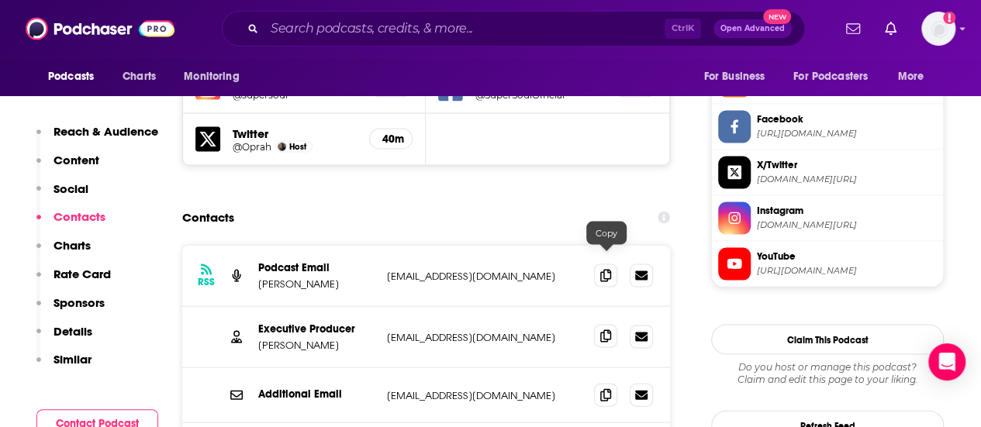
click at [610, 330] on icon at bounding box center [605, 336] width 11 height 12
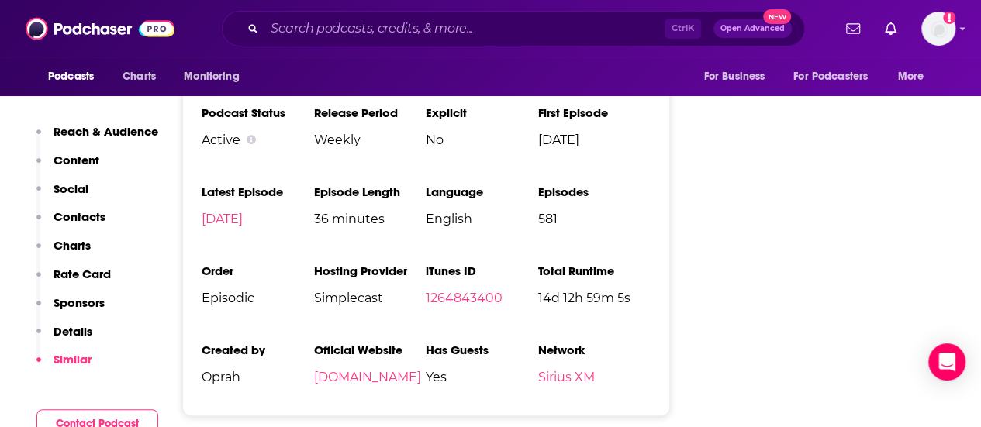
scroll to position [2296, 0]
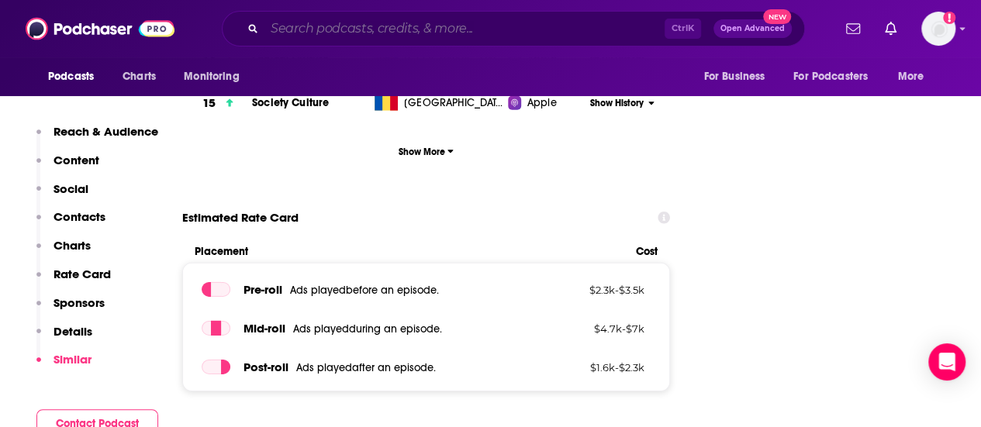
click at [513, 33] on input "Search podcasts, credits, & more..." at bounding box center [464, 28] width 400 height 25
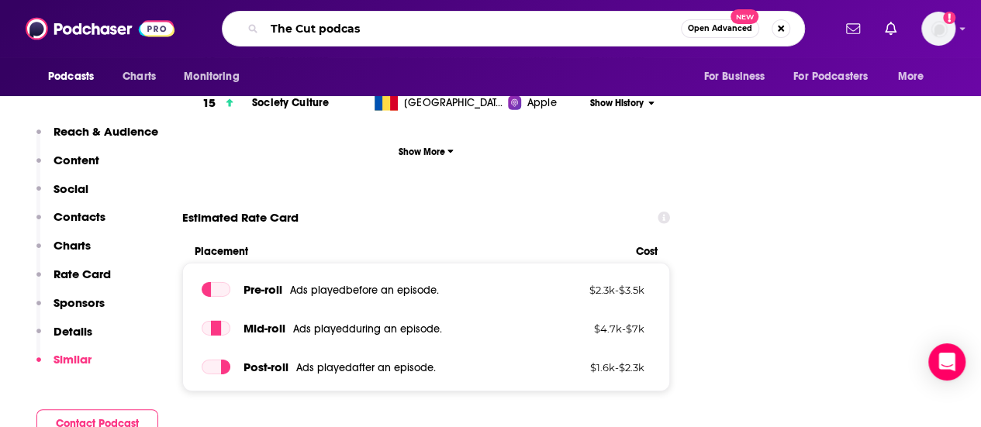
type input "The Cut podcast"
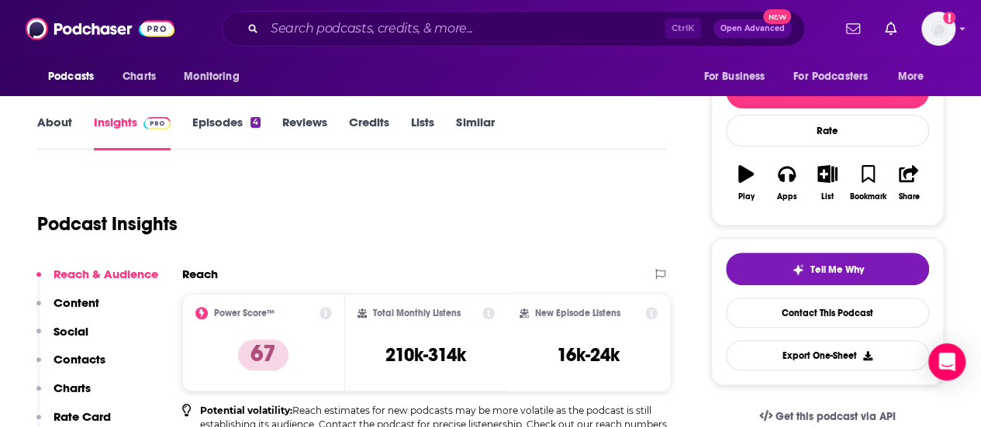
scroll to position [186, 0]
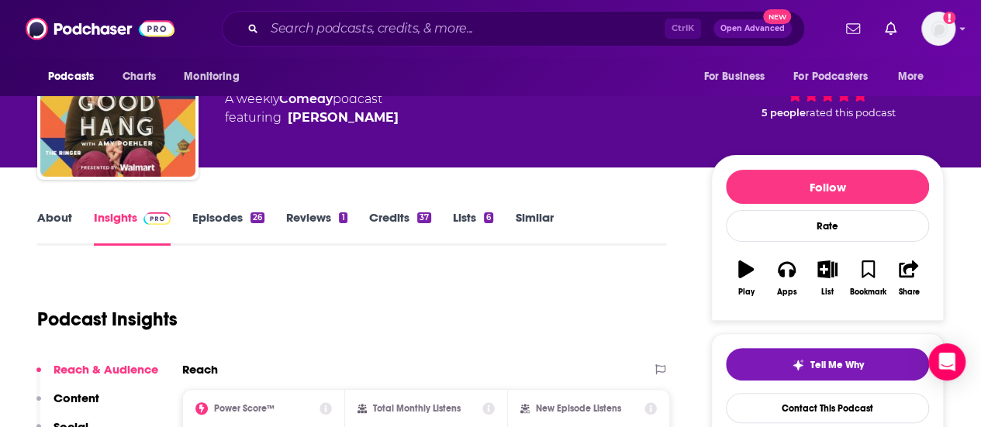
scroll to position [124, 0]
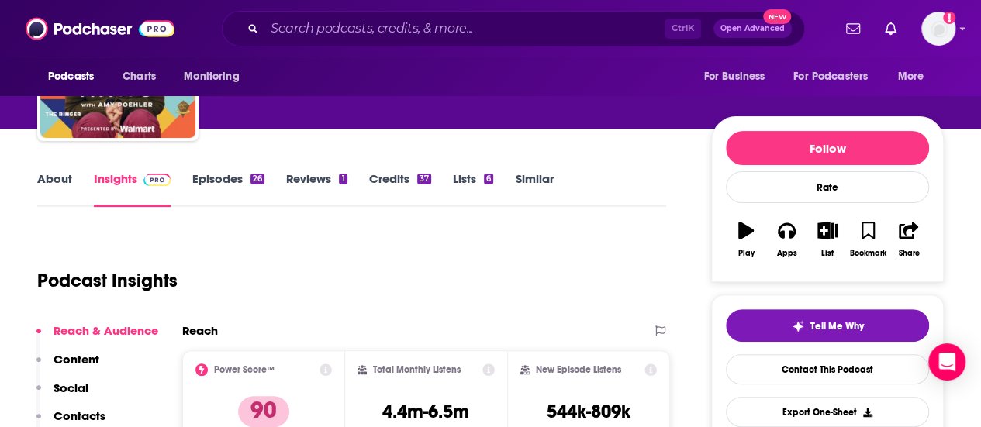
click at [54, 178] on link "About" at bounding box center [54, 189] width 35 height 36
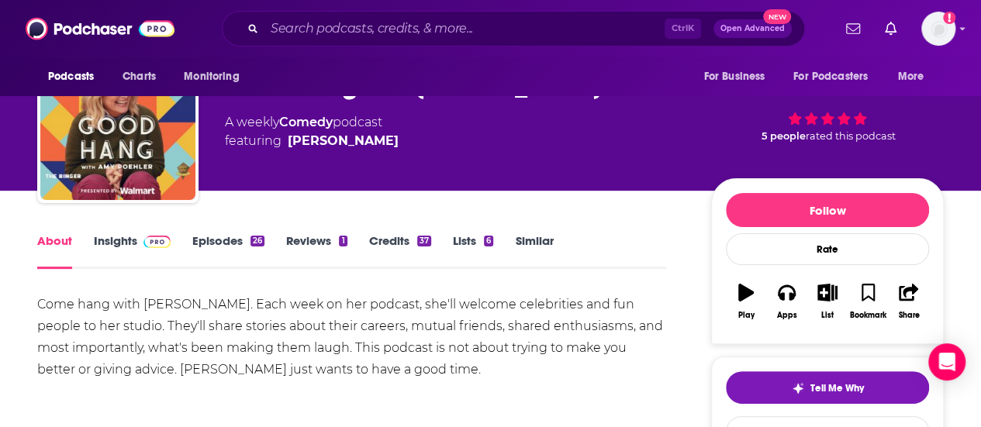
scroll to position [93, 0]
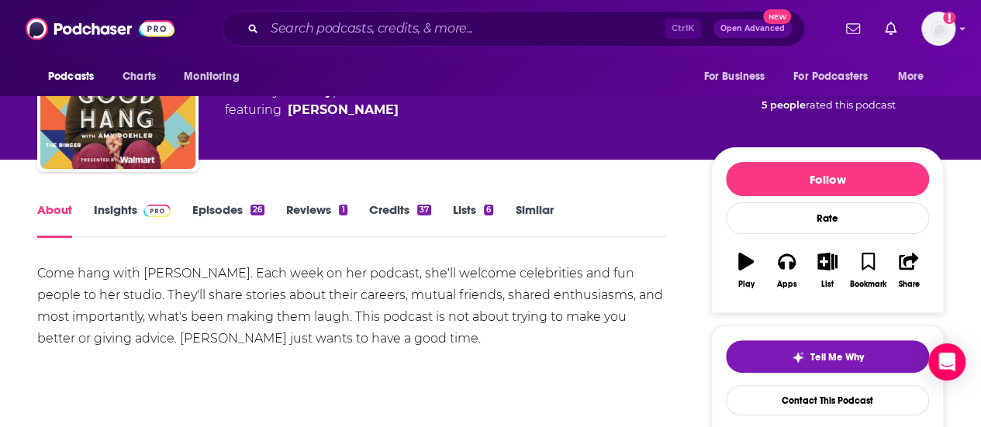
click at [118, 216] on link "Insights" at bounding box center [132, 220] width 77 height 36
